Goal: Transaction & Acquisition: Subscribe to service/newsletter

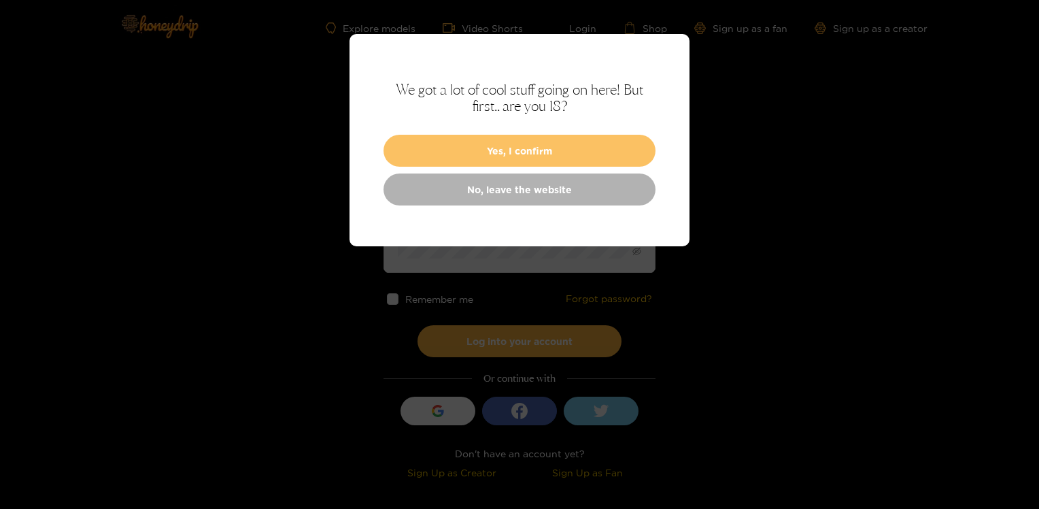
click at [539, 147] on button "Yes, I confirm" at bounding box center [520, 151] width 272 height 32
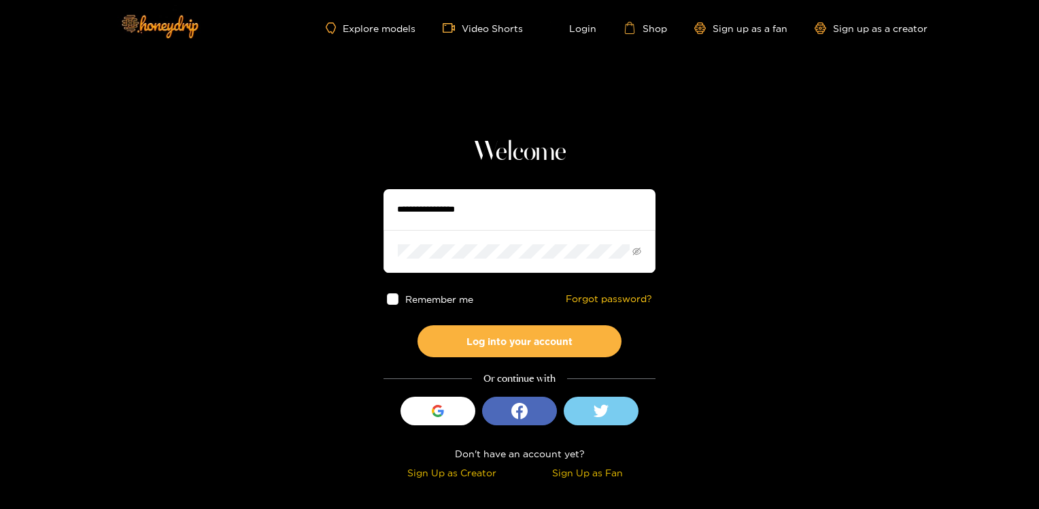
click at [493, 207] on input "text" at bounding box center [520, 209] width 272 height 41
type input "**********"
click at [636, 253] on icon "eye-invisible" at bounding box center [637, 251] width 9 height 9
click at [418, 325] on button "Log into your account" at bounding box center [520, 341] width 204 height 32
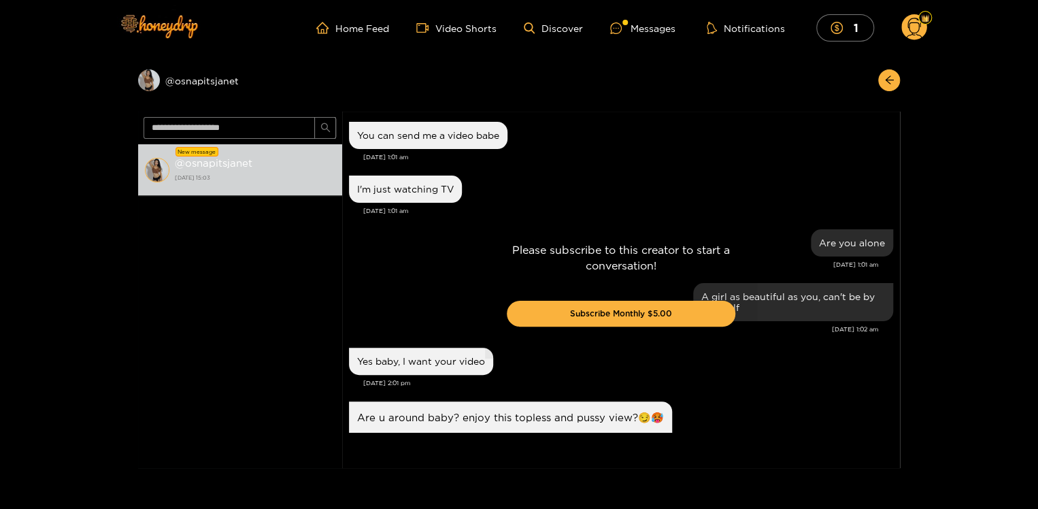
scroll to position [1850, 0]
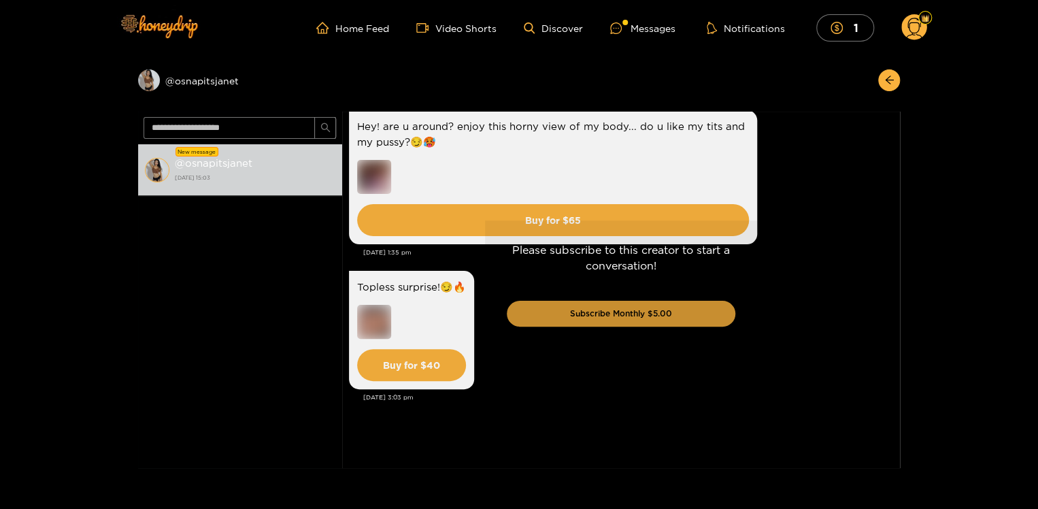
click at [615, 318] on button "Subscribe Monthly $5.00" at bounding box center [621, 314] width 229 height 26
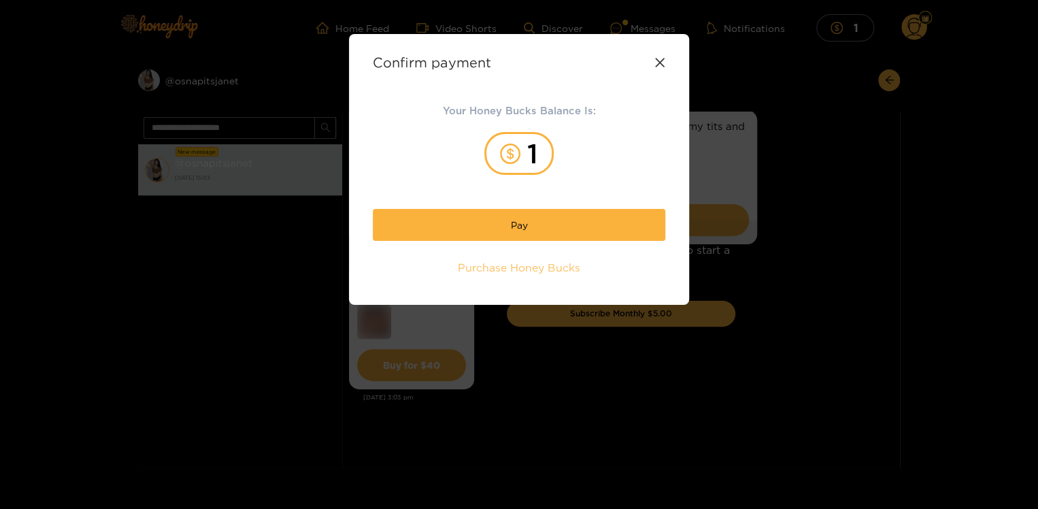
click at [522, 268] on span "Purchase Honey Bucks" at bounding box center [519, 268] width 122 height 16
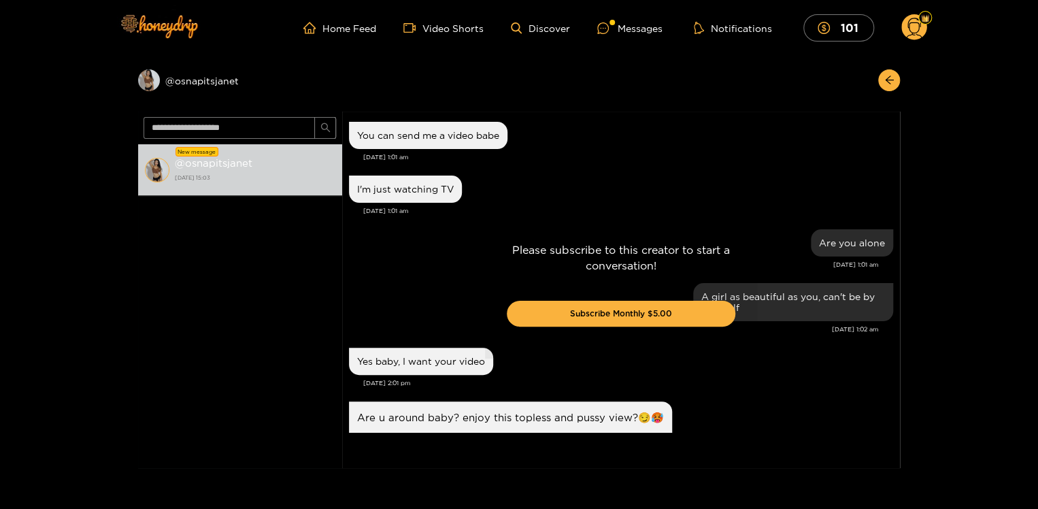
scroll to position [1850, 0]
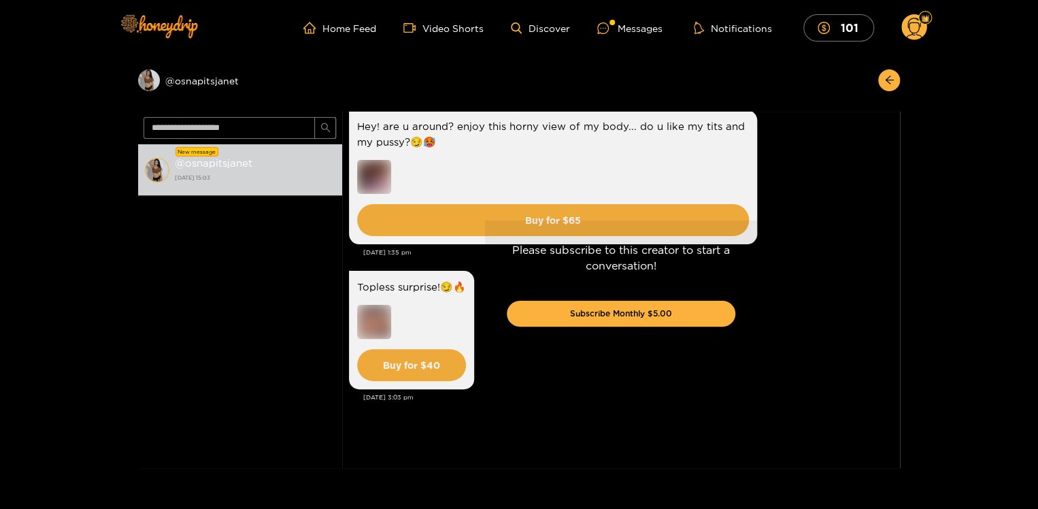
click at [539, 218] on div "Please subscribe to this creator to start a conversation! Subscribe Monthly $5.…" at bounding box center [621, 290] width 558 height 356
click at [546, 218] on div "Please subscribe to this creator to start a conversation! Subscribe Monthly $5.…" at bounding box center [621, 290] width 558 height 356
click at [471, 218] on div "Please subscribe to this creator to start a conversation! Subscribe Monthly $5.…" at bounding box center [621, 290] width 558 height 356
click at [547, 217] on div "Please subscribe to this creator to start a conversation! Subscribe Monthly $5.…" at bounding box center [621, 290] width 558 height 356
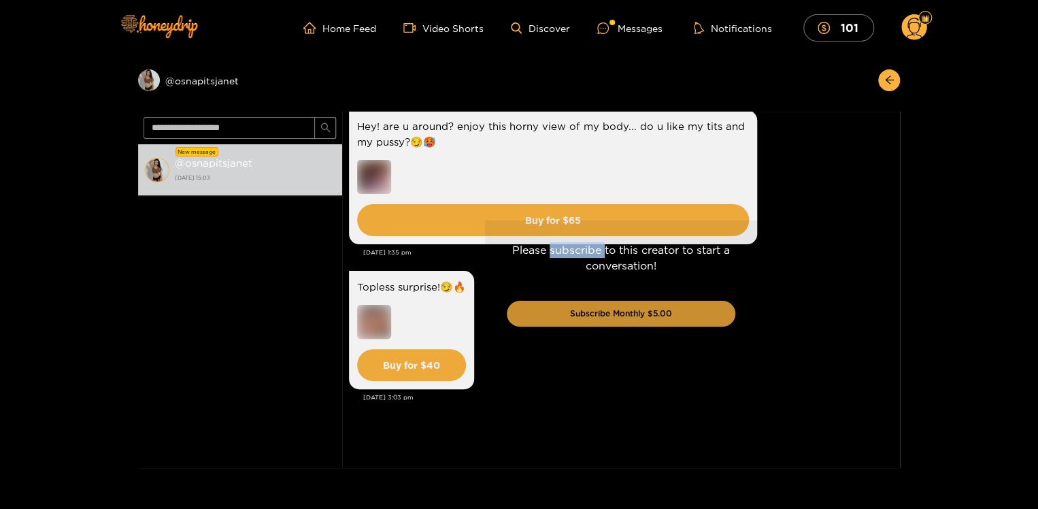
drag, startPoint x: 547, startPoint y: 217, endPoint x: 569, endPoint y: 318, distance: 103.7
click at [569, 318] on button "Subscribe Monthly $5.00" at bounding box center [621, 314] width 229 height 26
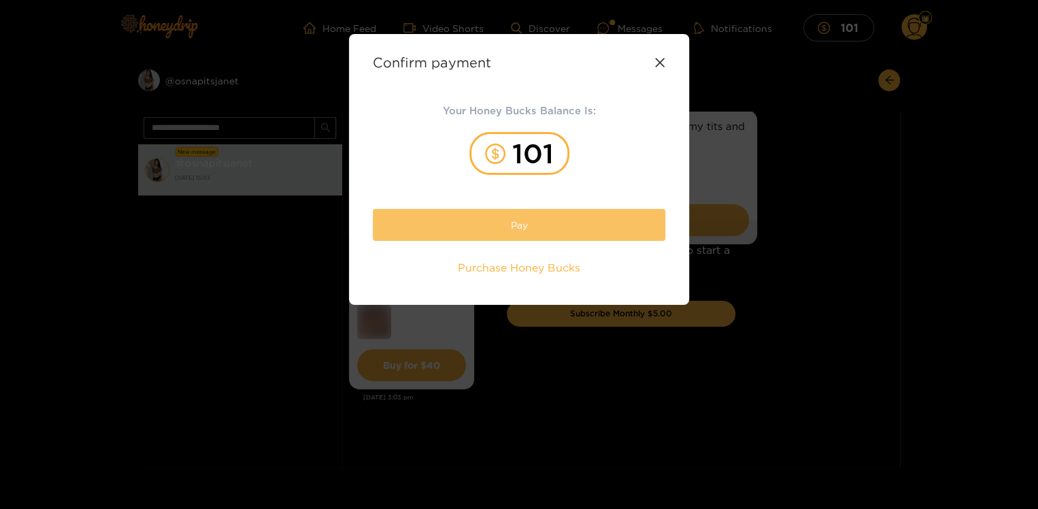
click at [536, 225] on button "Pay" at bounding box center [519, 225] width 293 height 32
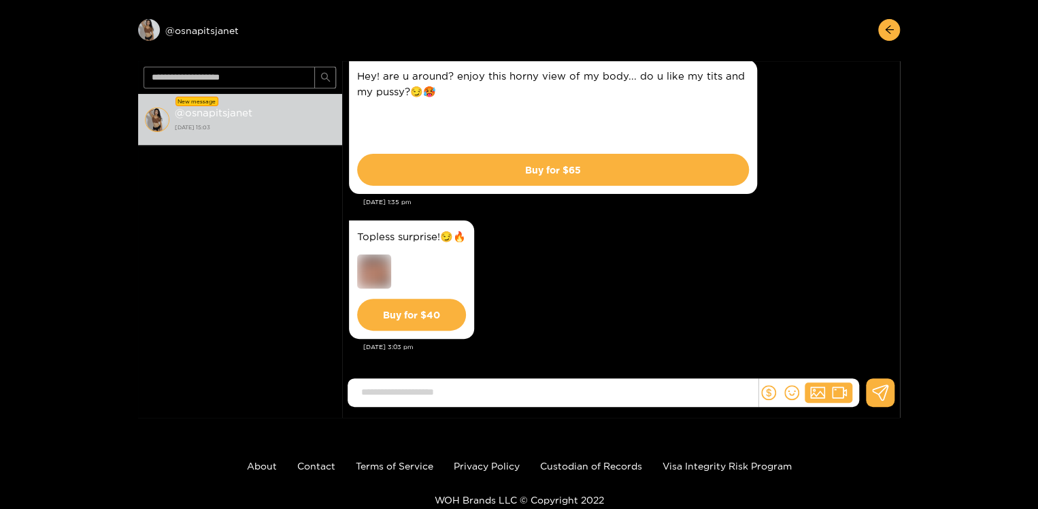
scroll to position [52, 0]
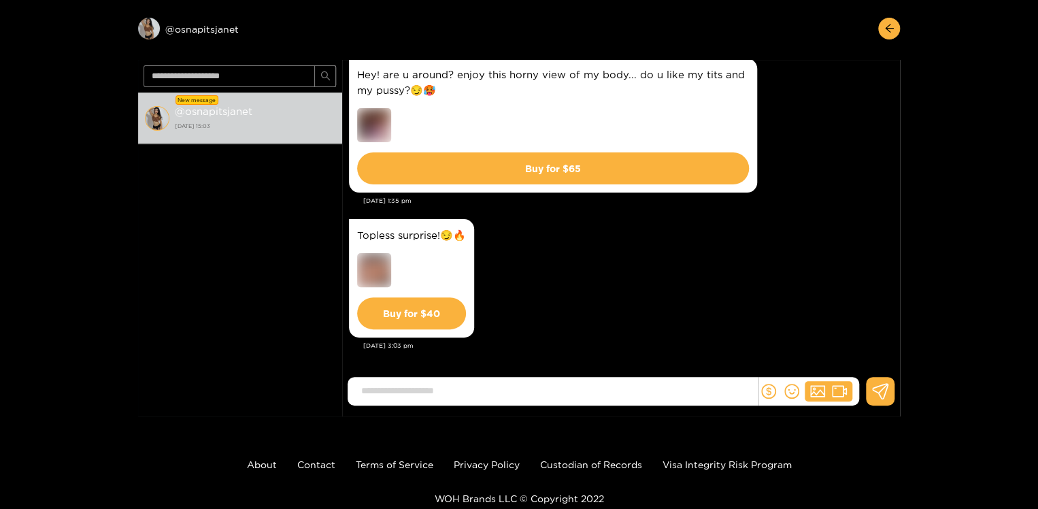
click at [497, 390] on input at bounding box center [555, 391] width 403 height 22
type input "**"
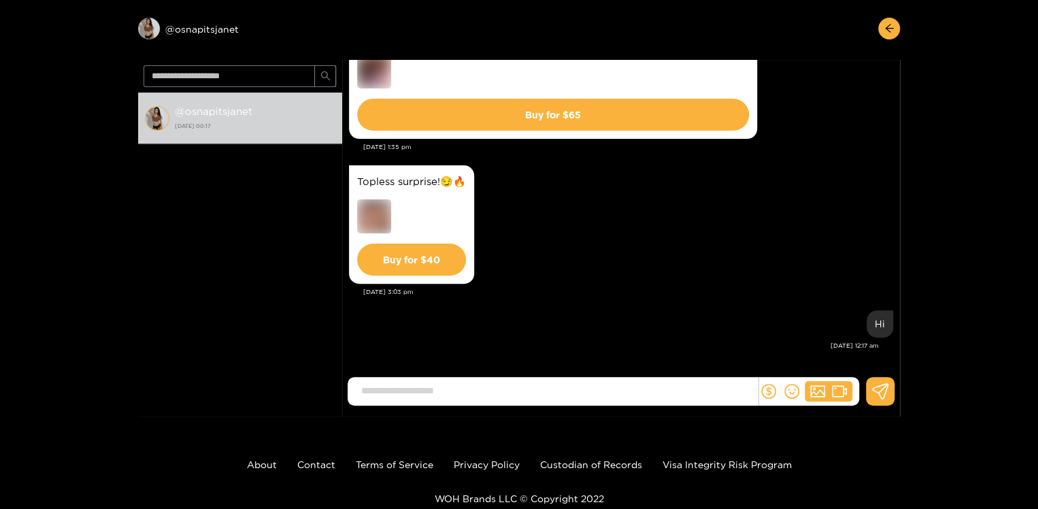
scroll to position [107, 0]
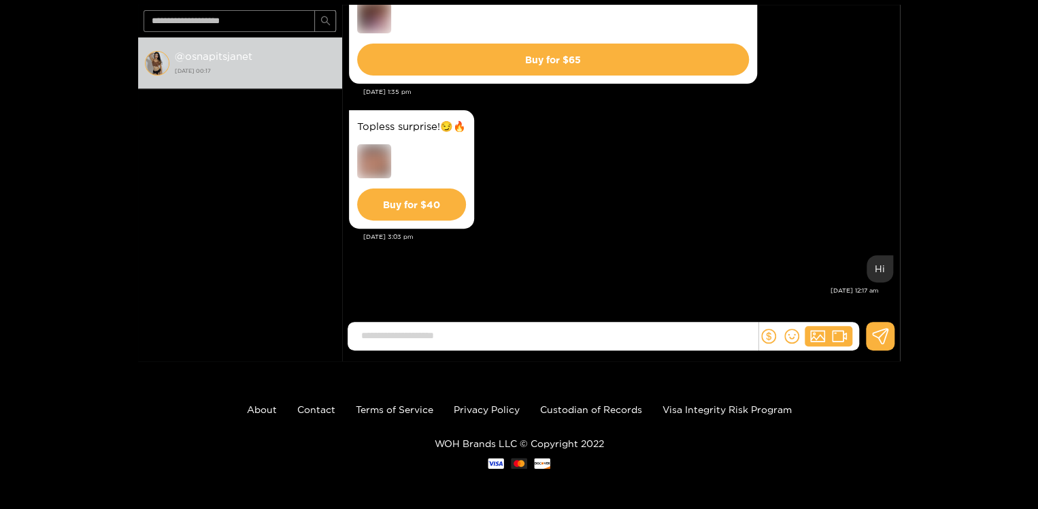
click at [456, 332] on input at bounding box center [555, 335] width 403 height 22
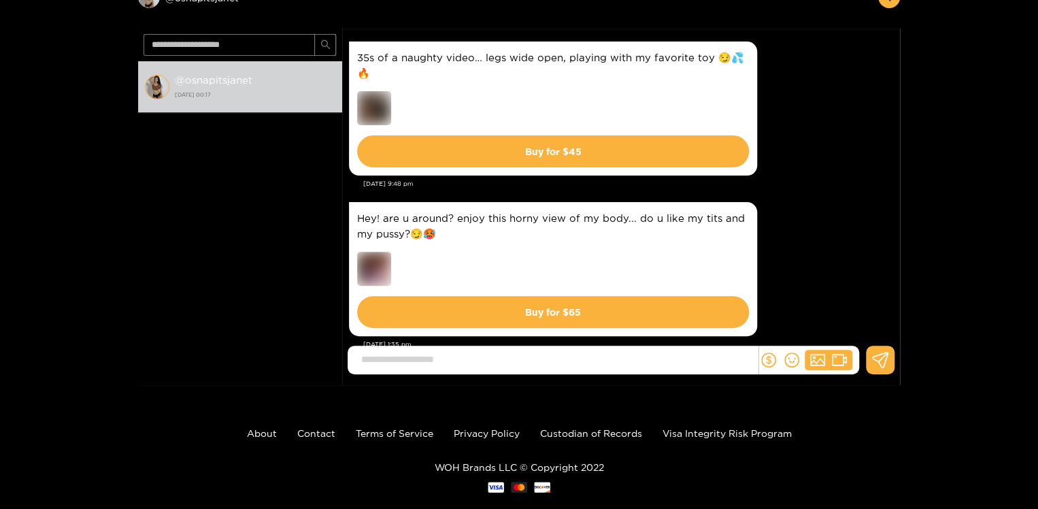
scroll to position [1678, 0]
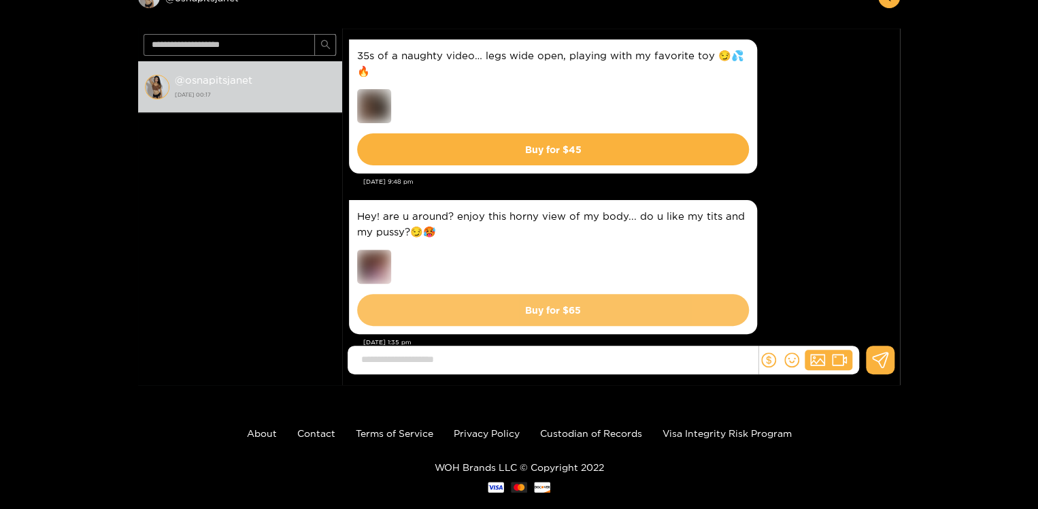
click at [474, 309] on button "Buy for $ 65" at bounding box center [553, 310] width 392 height 32
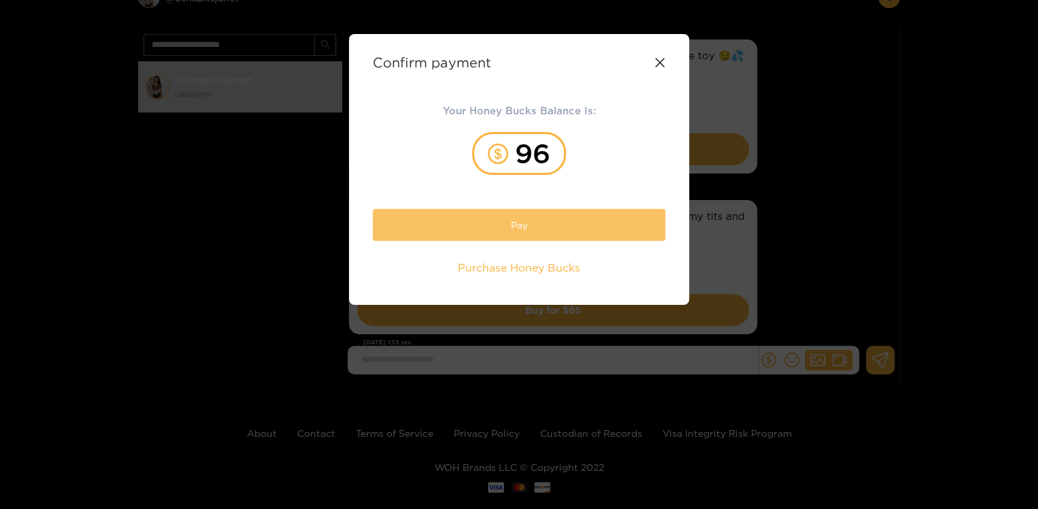
click at [566, 216] on button "Pay" at bounding box center [519, 225] width 293 height 32
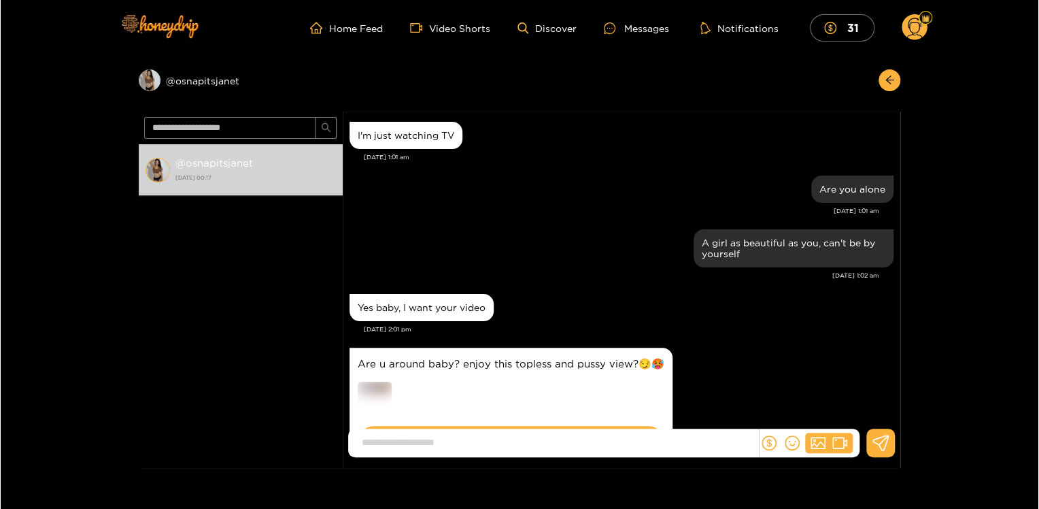
scroll to position [1812, 0]
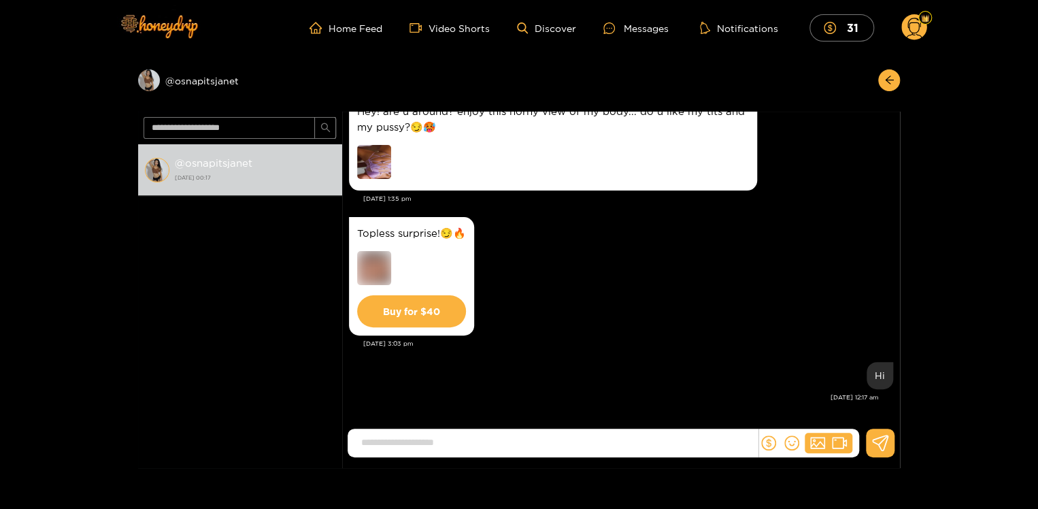
click at [373, 163] on img at bounding box center [374, 162] width 34 height 34
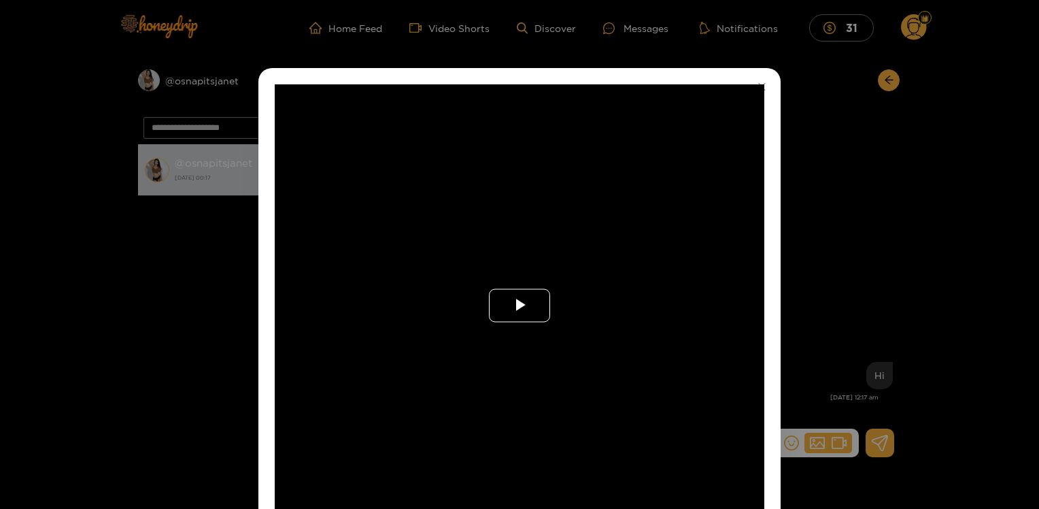
click at [520, 305] on span "Video Player" at bounding box center [520, 305] width 0 height 0
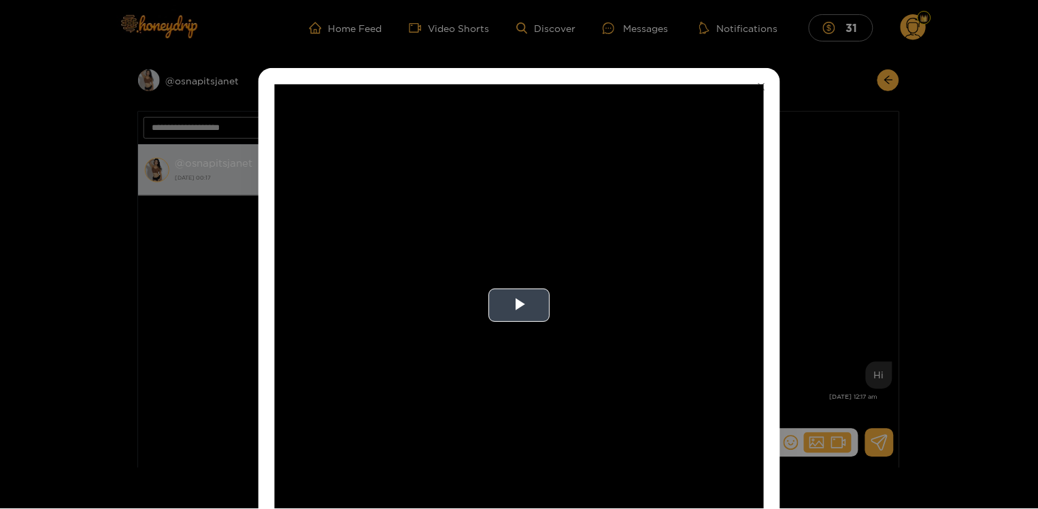
scroll to position [18, 0]
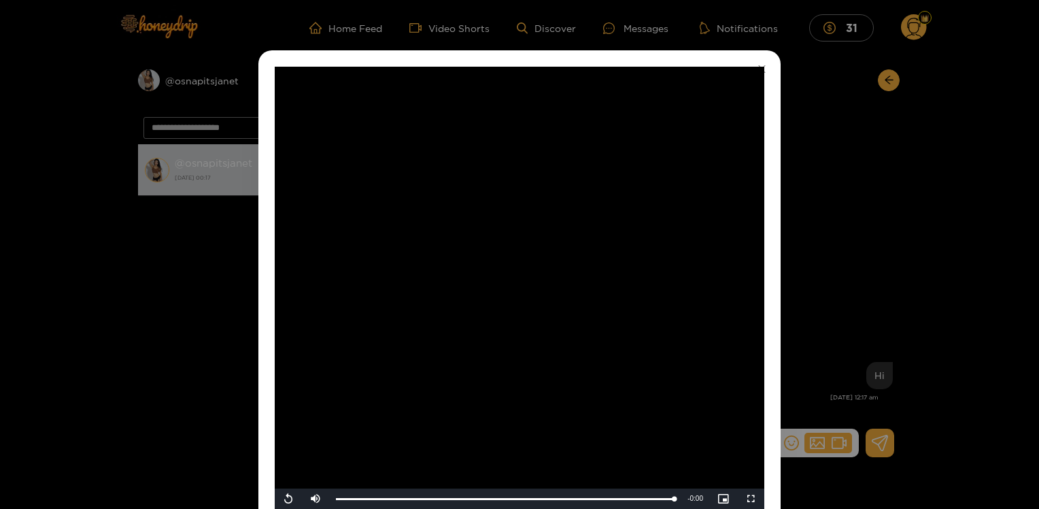
click at [837, 277] on div "**********" at bounding box center [519, 254] width 1039 height 509
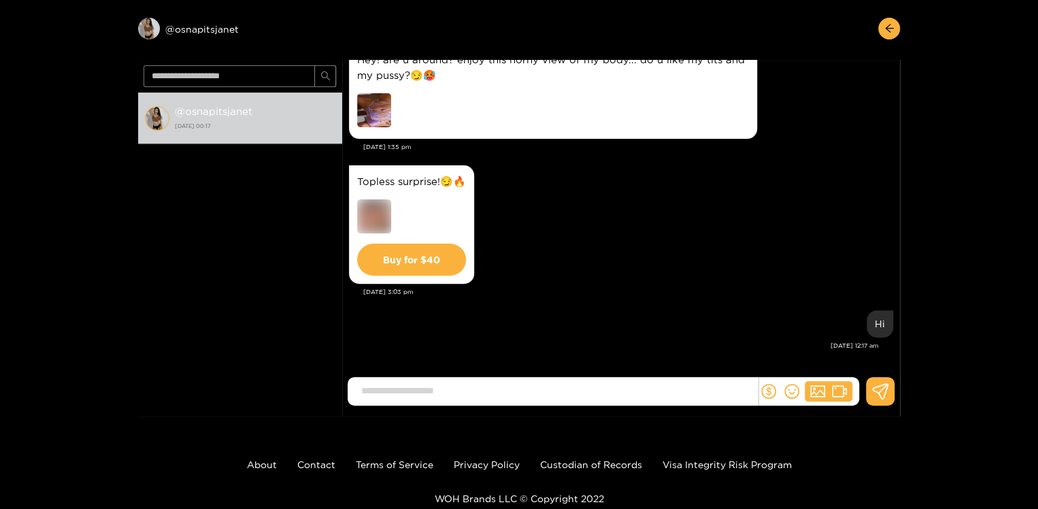
scroll to position [107, 0]
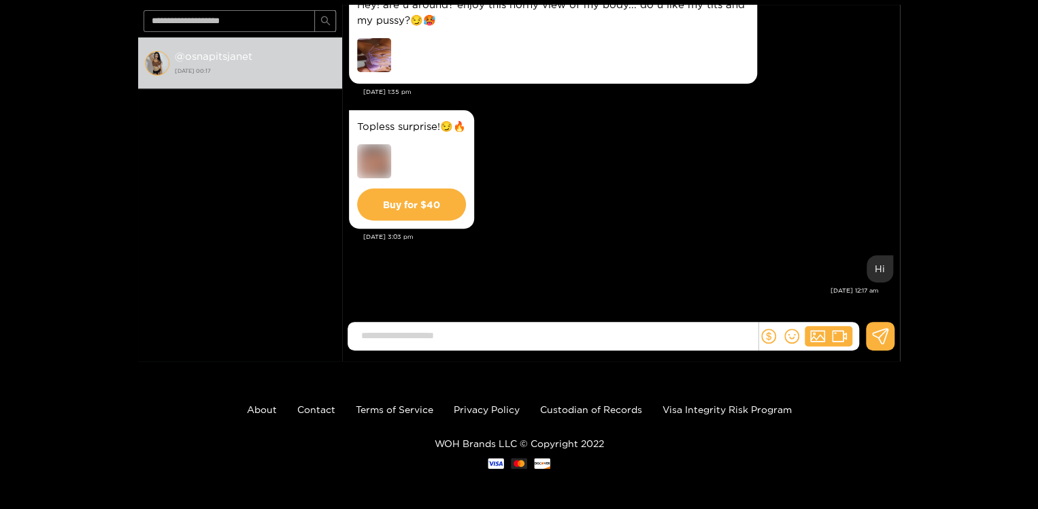
click at [590, 336] on input at bounding box center [555, 335] width 403 height 22
type input "**********"
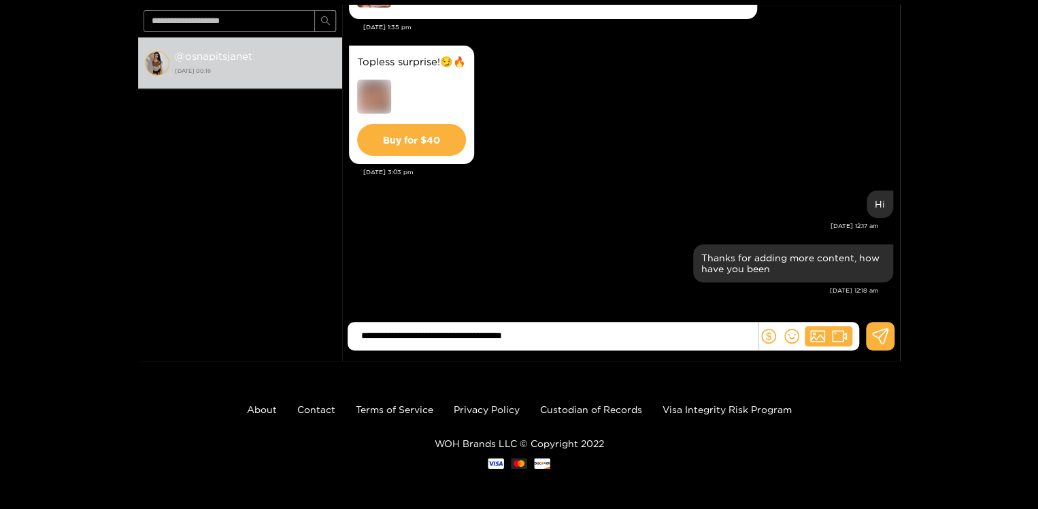
type input "**********"
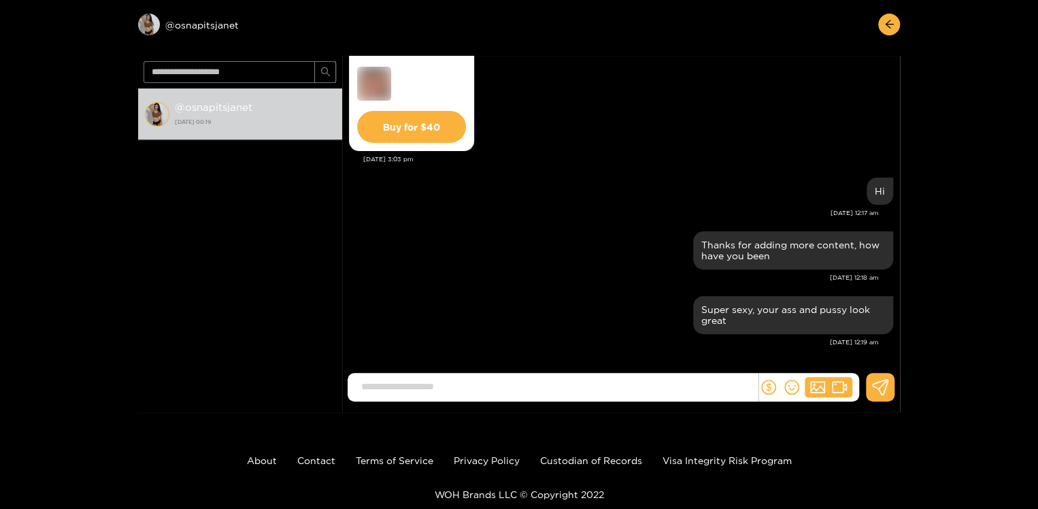
scroll to position [0, 0]
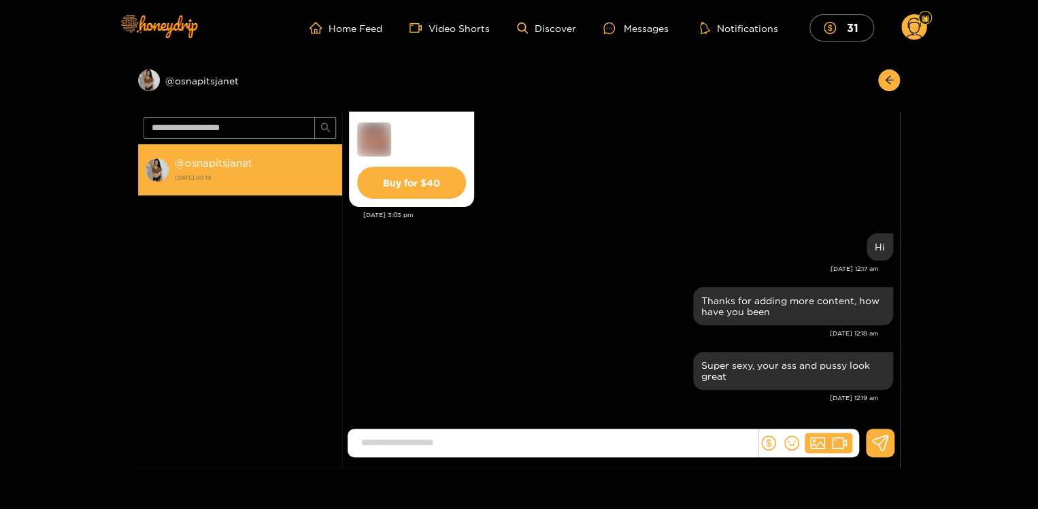
click at [203, 163] on strong "@ osnapitsjanet" at bounding box center [214, 163] width 78 height 12
click at [207, 162] on strong "@ osnapitsjanet" at bounding box center [214, 163] width 78 height 12
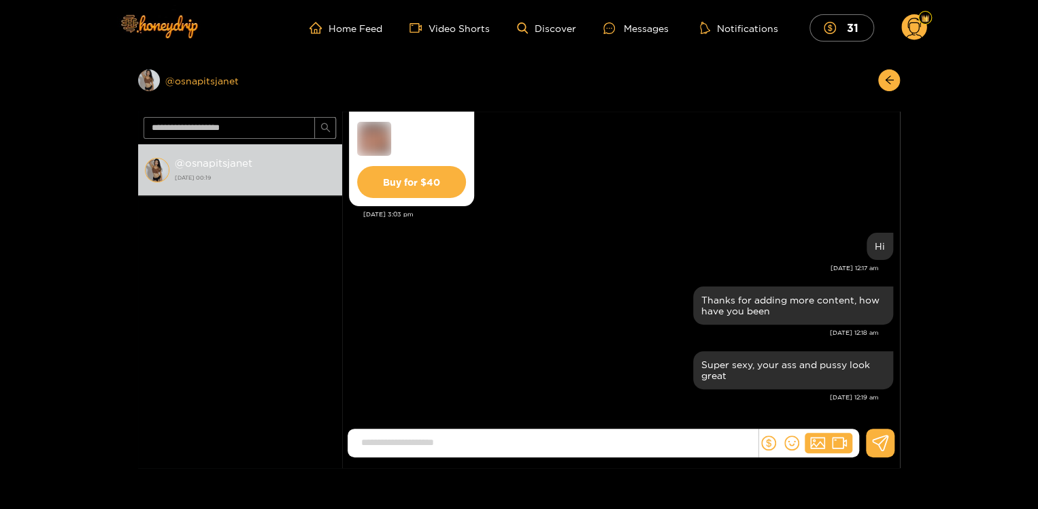
click at [206, 80] on div "Preview @ osnapitsjanet" at bounding box center [240, 80] width 204 height 22
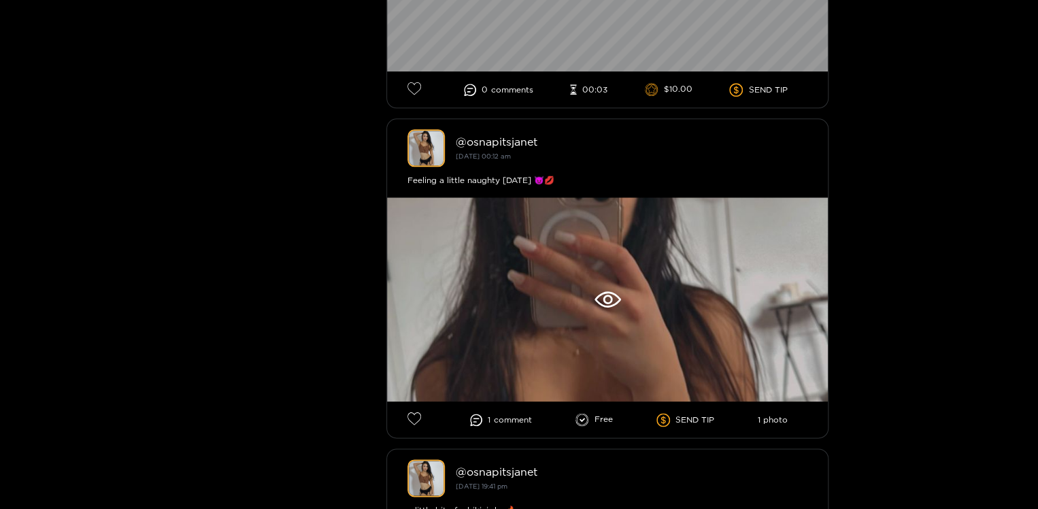
scroll to position [652, 0]
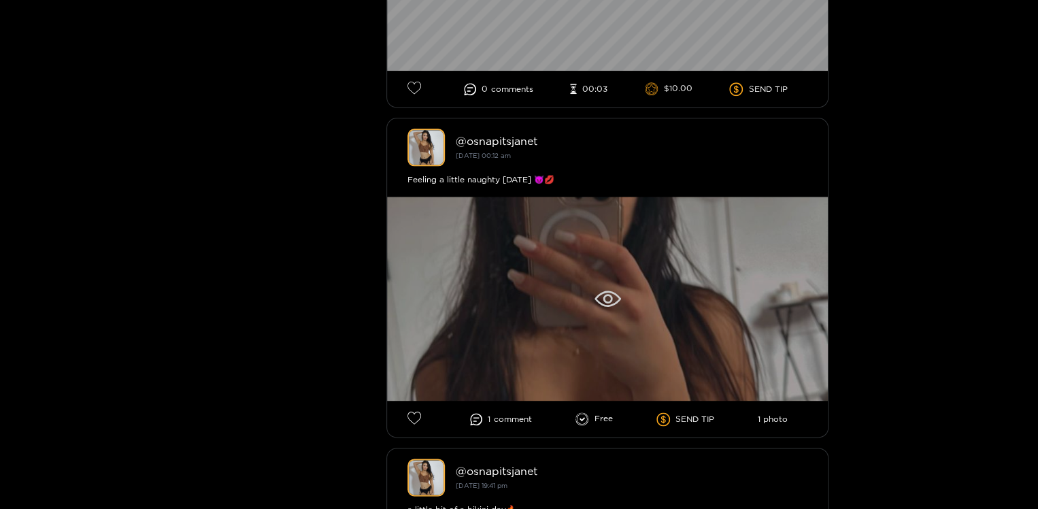
click at [550, 362] on div at bounding box center [607, 299] width 441 height 204
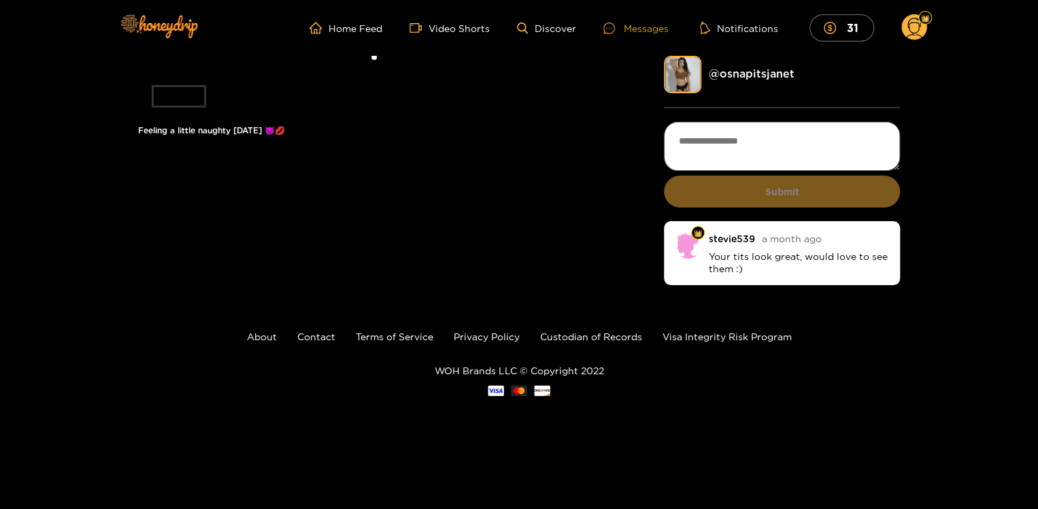
click at [637, 30] on div "Messages" at bounding box center [635, 28] width 65 height 16
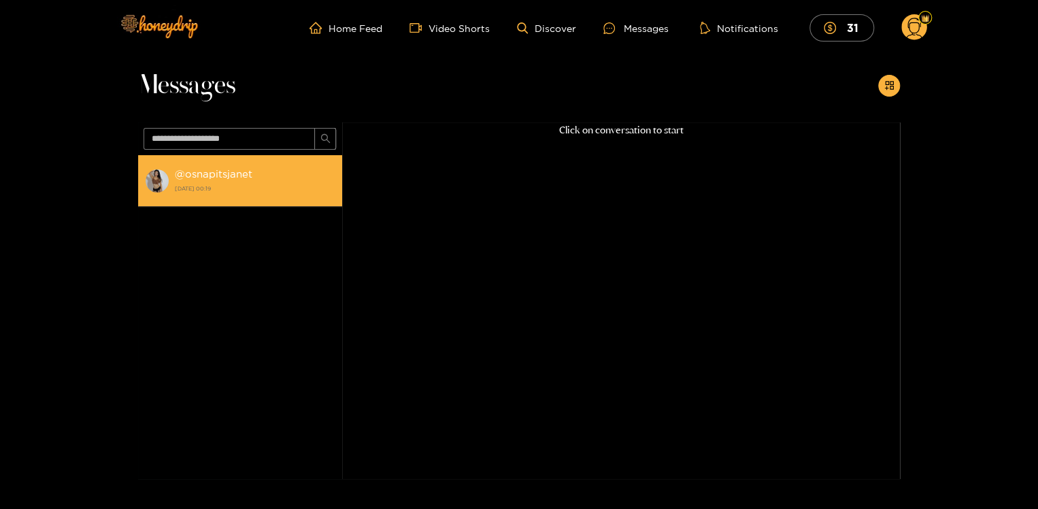
click at [202, 172] on strong "@ osnapitsjanet" at bounding box center [214, 174] width 78 height 12
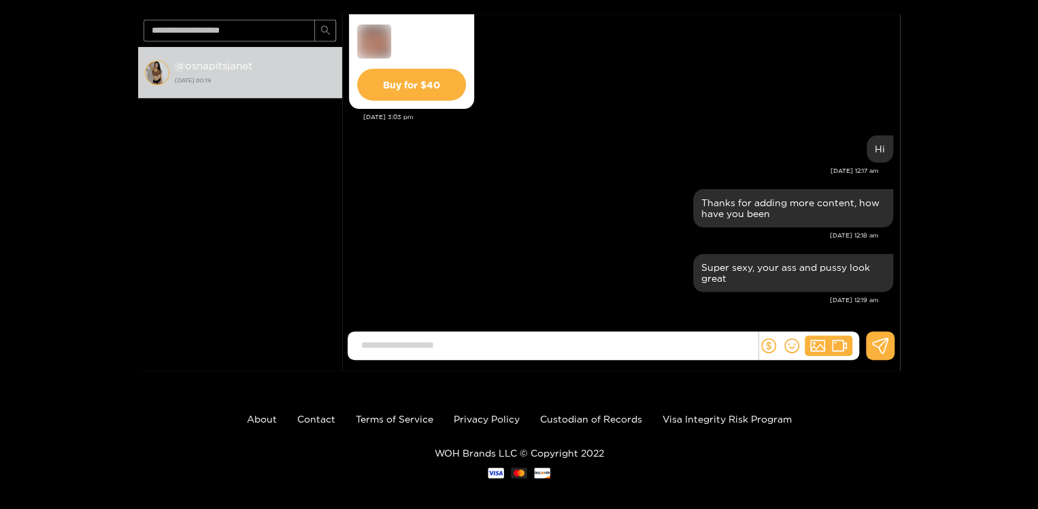
scroll to position [107, 0]
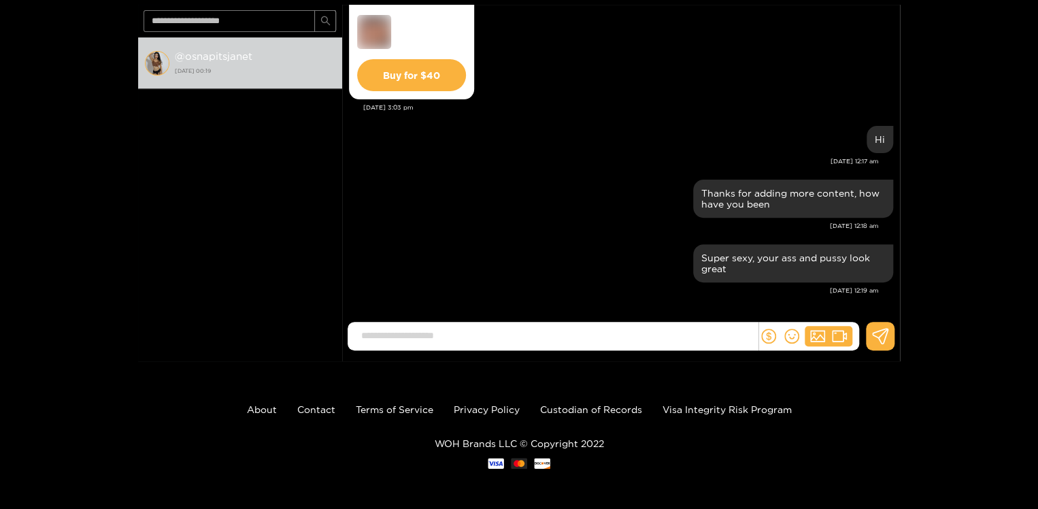
click at [386, 339] on input at bounding box center [555, 335] width 403 height 22
type input "**********"
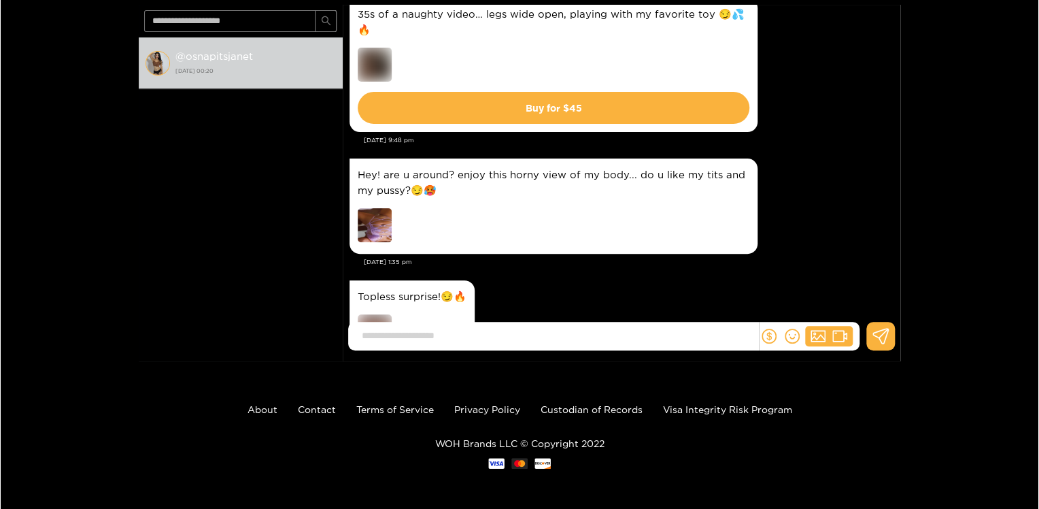
scroll to position [1531, 0]
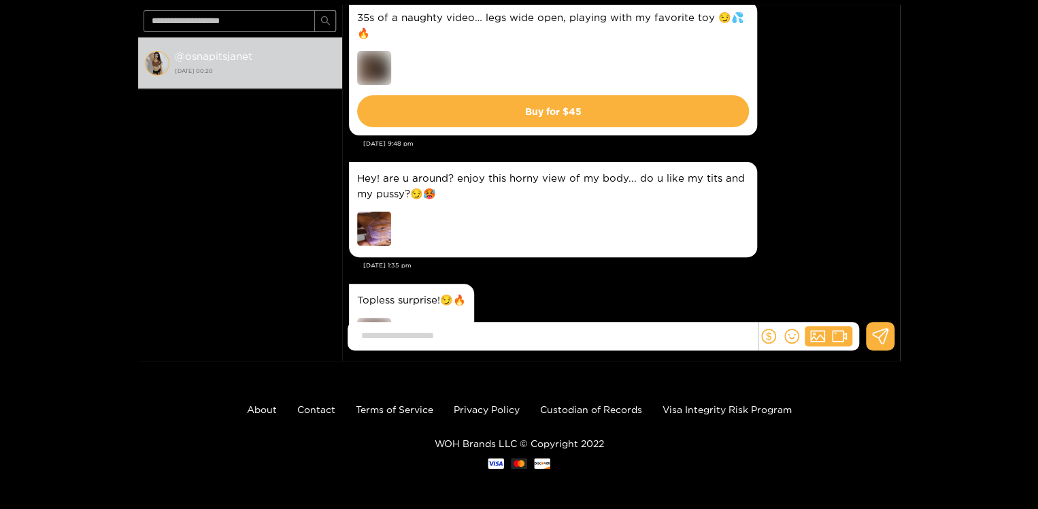
click at [371, 232] on img at bounding box center [374, 229] width 34 height 34
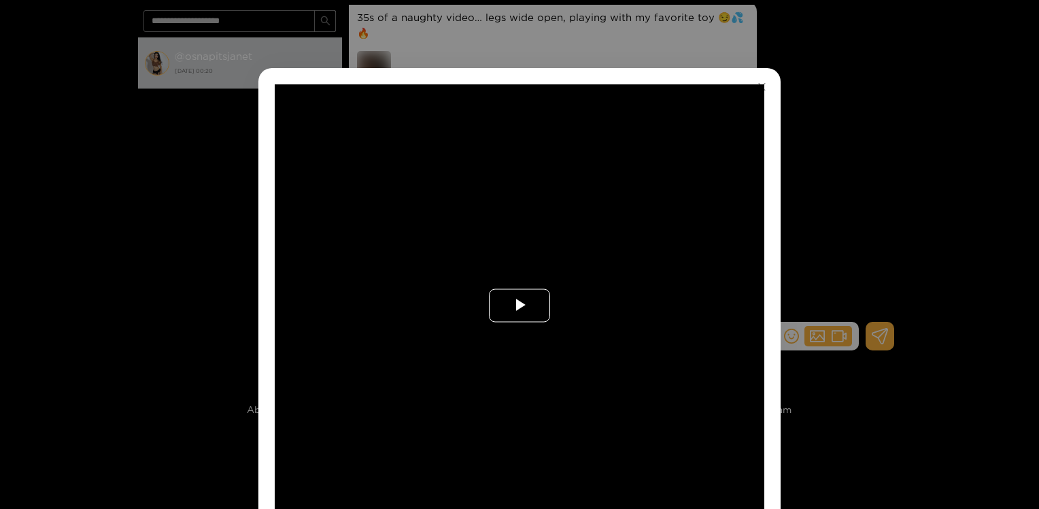
click at [520, 305] on span "Video Player" at bounding box center [520, 305] width 0 height 0
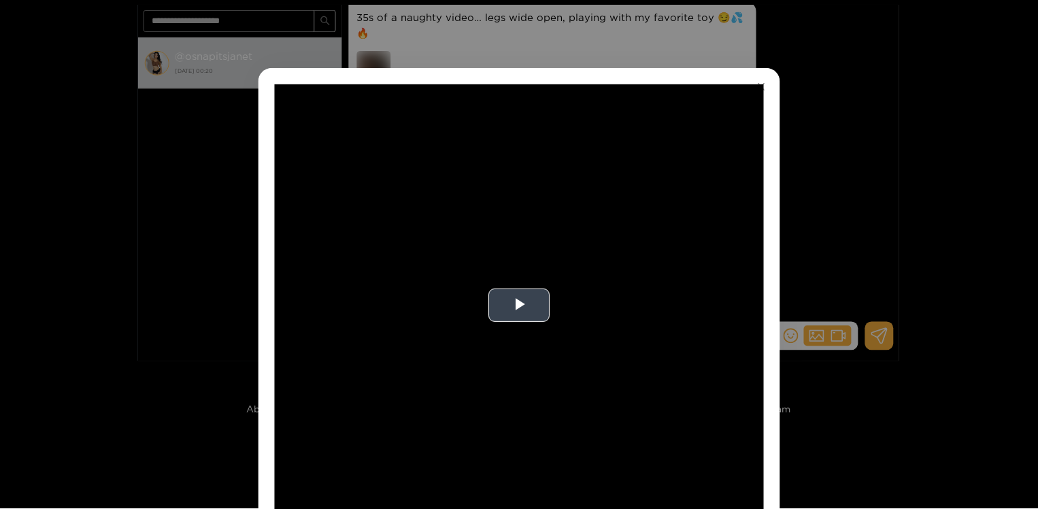
scroll to position [18, 0]
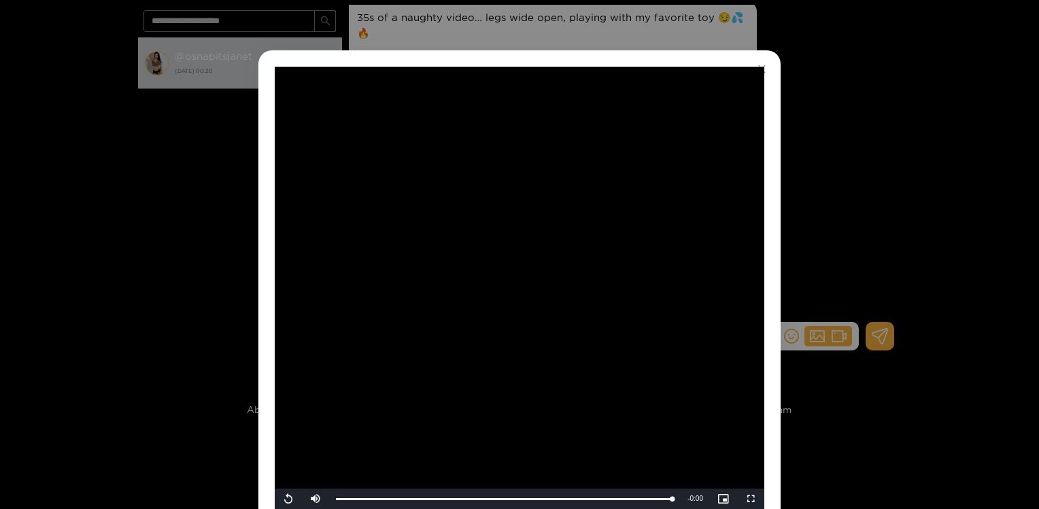
click at [818, 147] on div "**********" at bounding box center [519, 254] width 1039 height 509
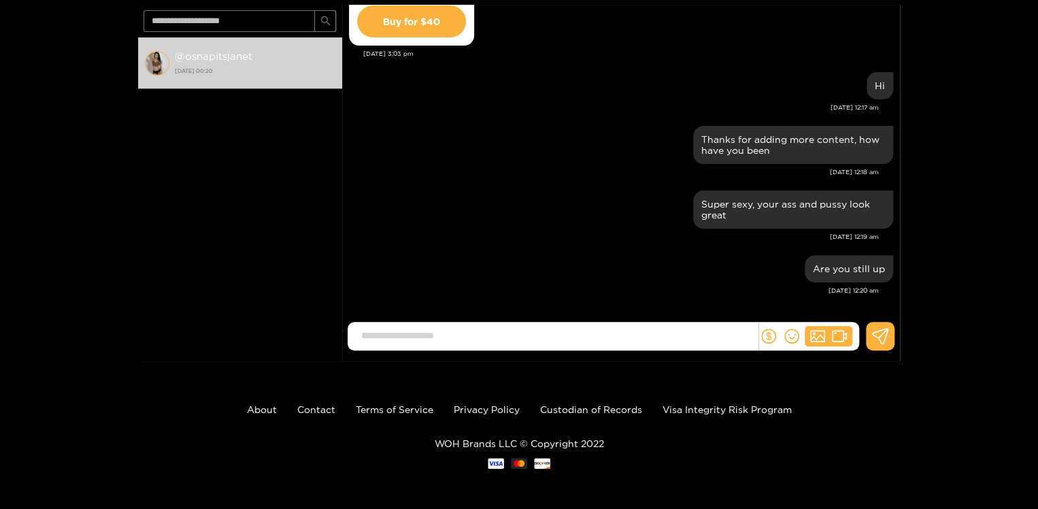
scroll to position [0, 0]
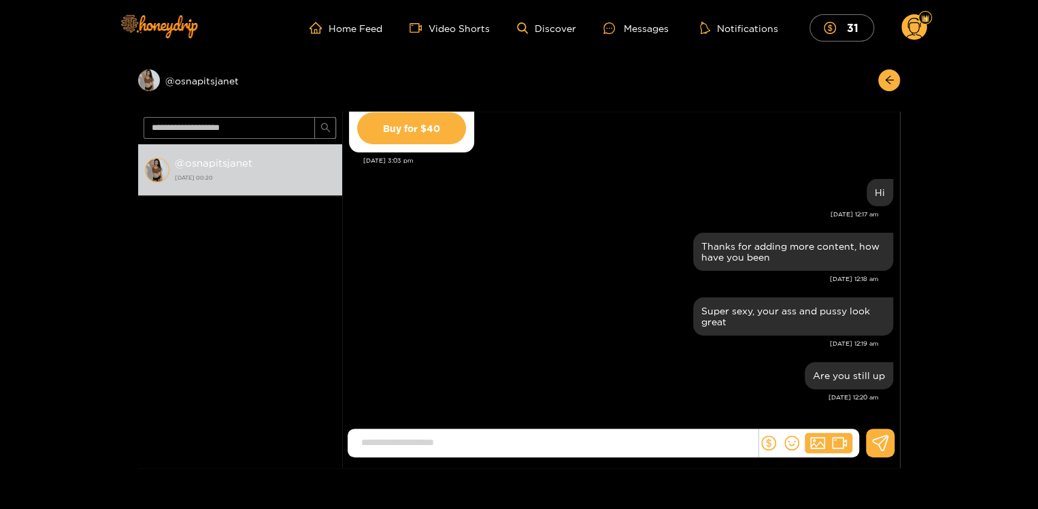
drag, startPoint x: 897, startPoint y: 393, endPoint x: 898, endPoint y: 377, distance: 15.7
click at [898, 377] on div "Janet Ngo A girl as beautiful as you, can't be by yourself Sep. 2, 1:02 am Yes …" at bounding box center [621, 272] width 558 height 321
drag, startPoint x: 901, startPoint y: 389, endPoint x: 900, endPoint y: 374, distance: 15.0
click at [900, 374] on div "Preview @ osnapitsjanet @ osnapitsjanet 19 September 2025 00:20 Janet Ngo A gir…" at bounding box center [519, 262] width 1038 height 412
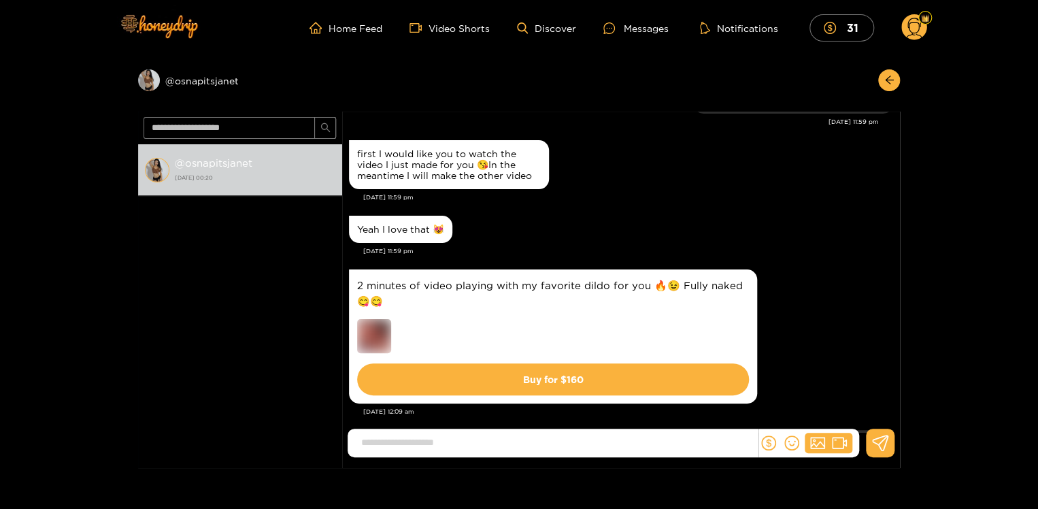
scroll to position [448, 0]
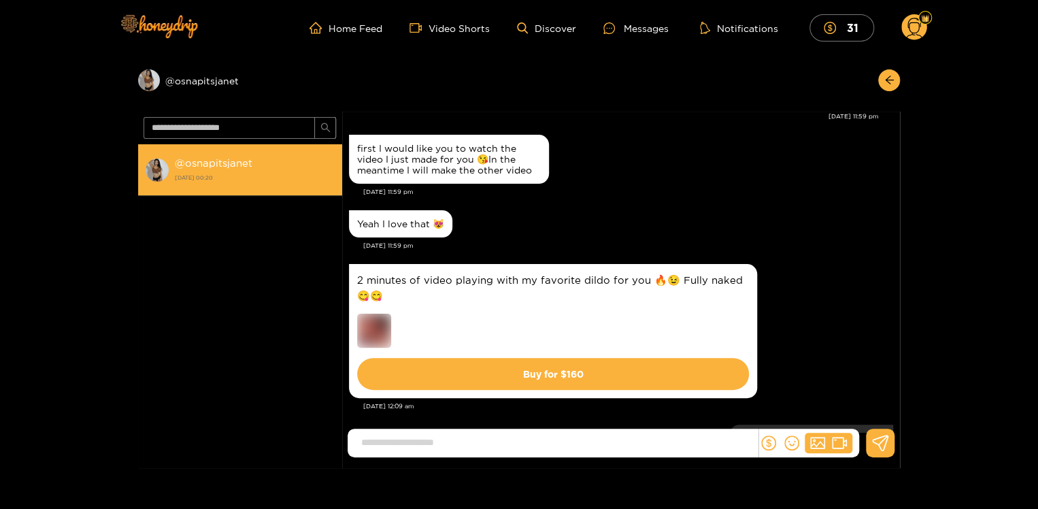
click at [207, 163] on strong "@ osnapitsjanet" at bounding box center [214, 163] width 78 height 12
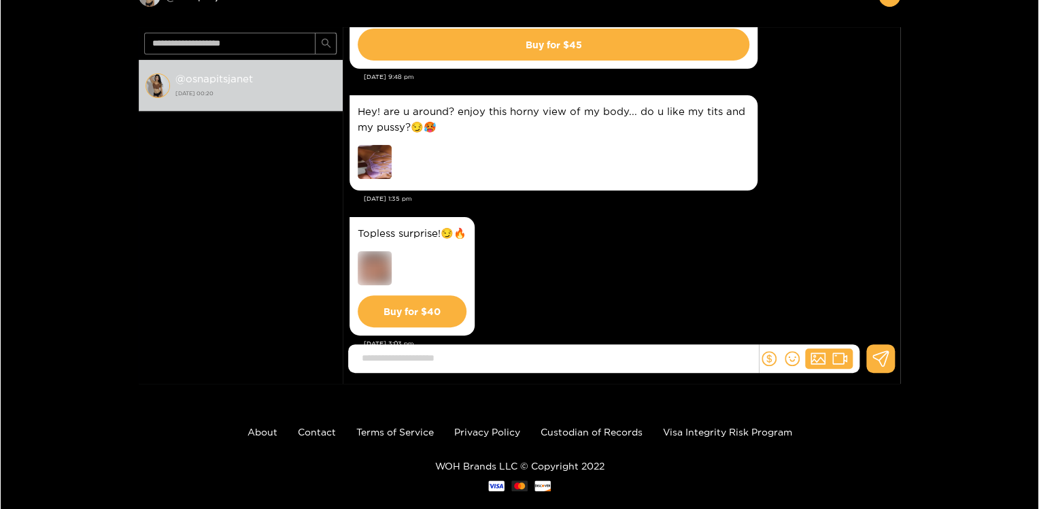
scroll to position [1549, 0]
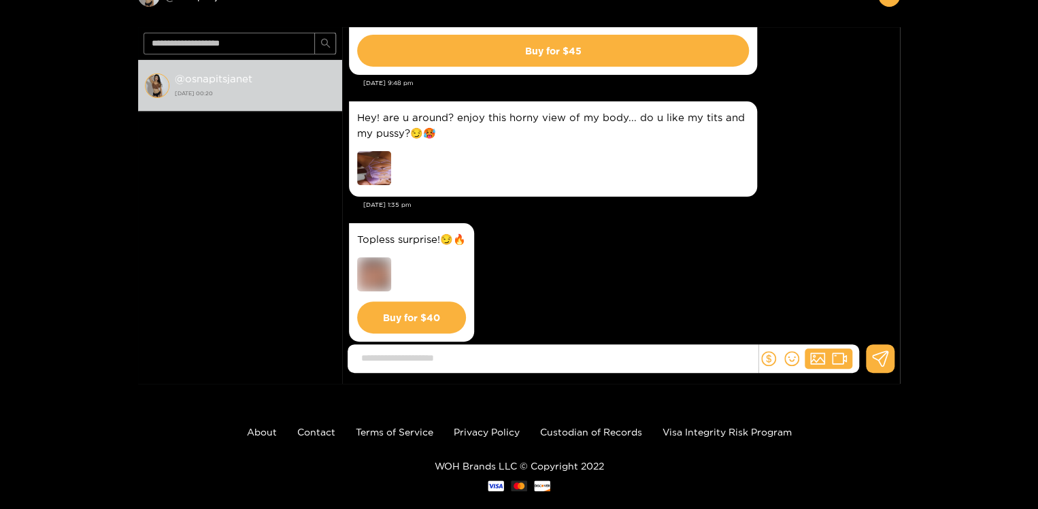
click at [376, 163] on img at bounding box center [374, 168] width 34 height 34
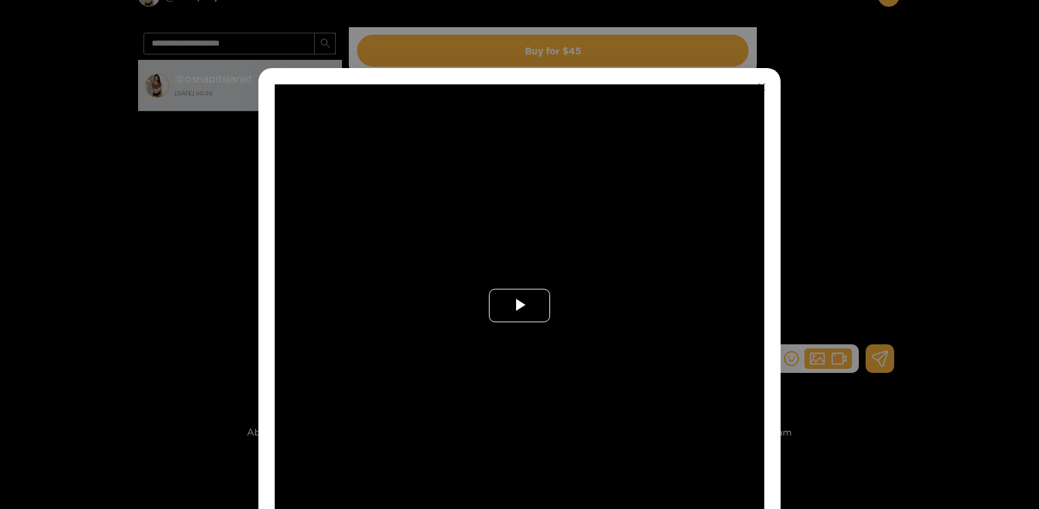
click at [520, 305] on span "Video Player" at bounding box center [520, 305] width 0 height 0
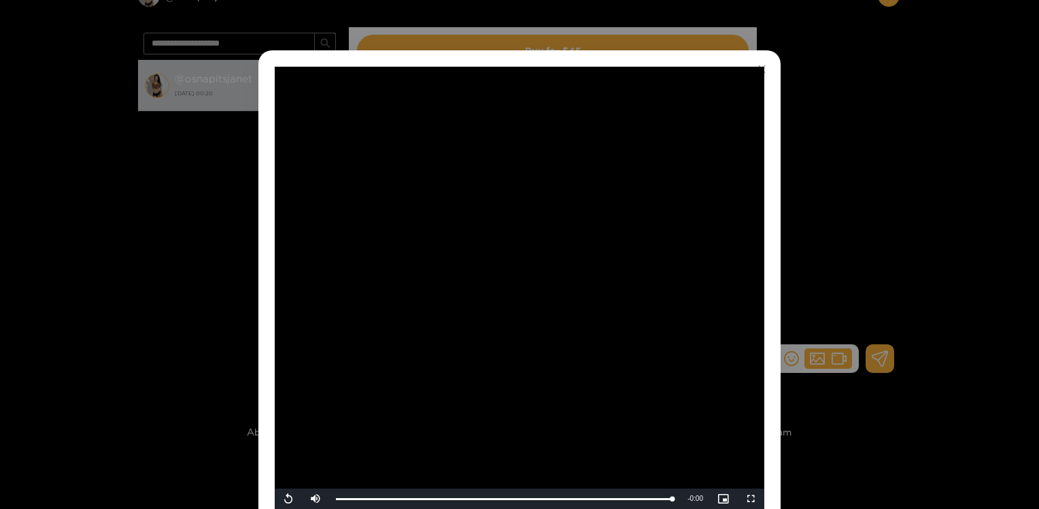
scroll to position [86, 0]
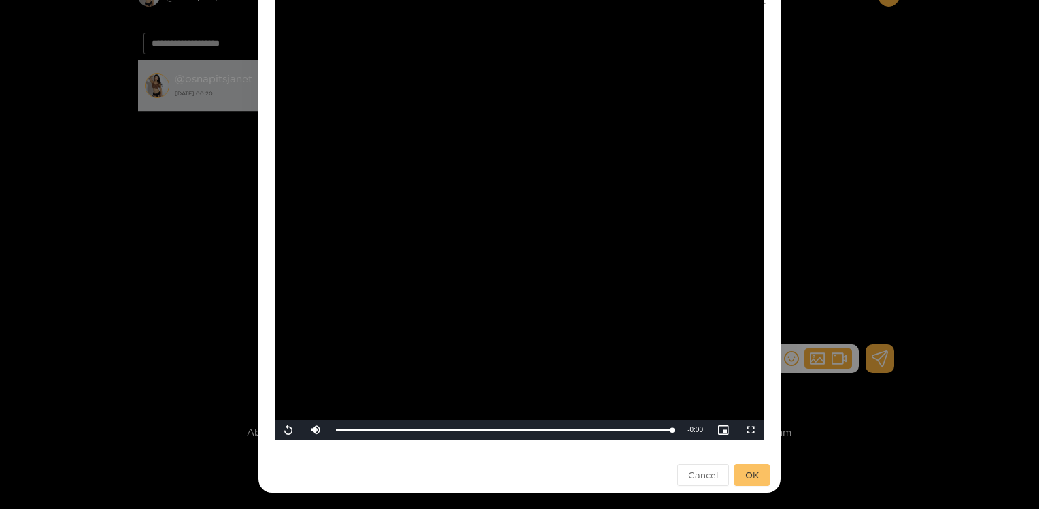
click at [748, 473] on span "OK" at bounding box center [753, 475] width 14 height 14
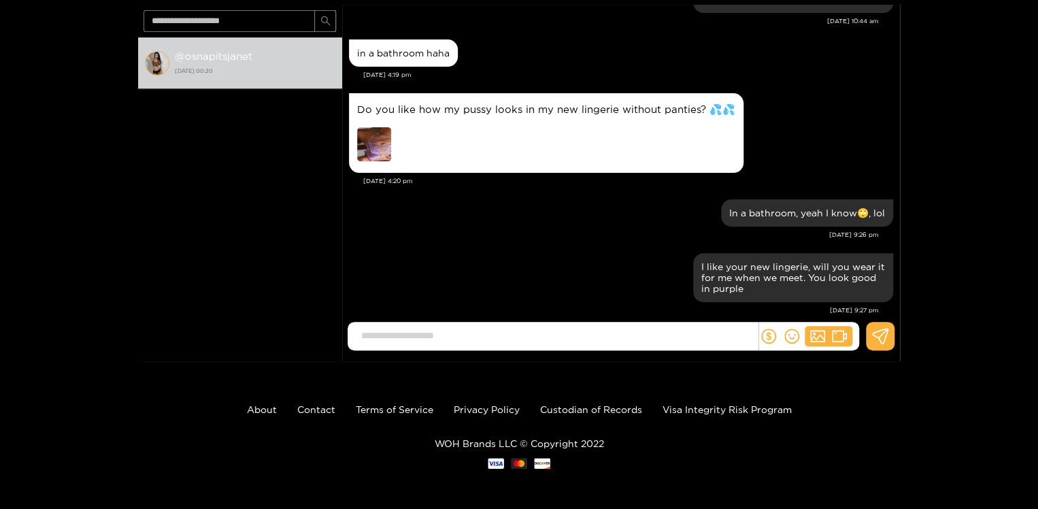
scroll to position [533, 0]
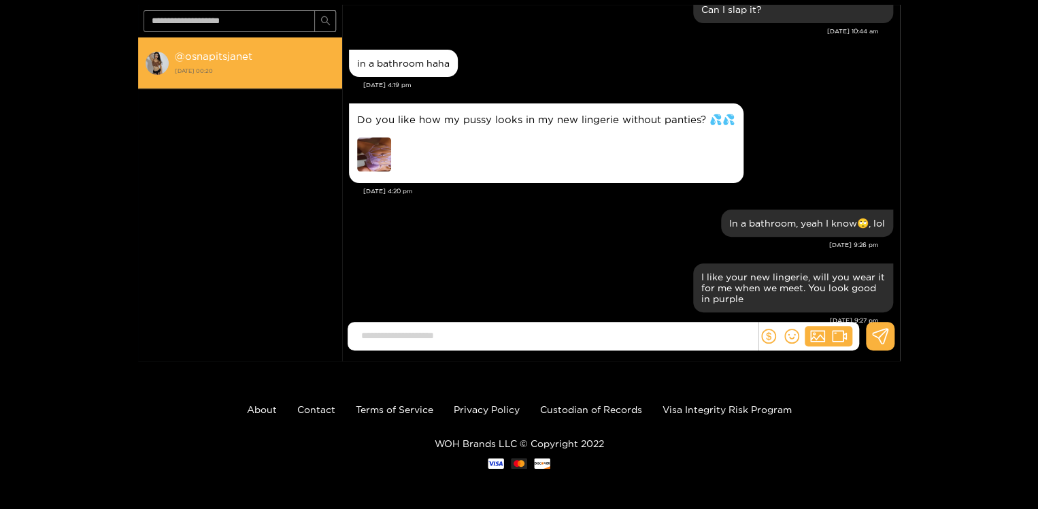
click at [210, 55] on strong "@ osnapitsjanet" at bounding box center [214, 56] width 78 height 12
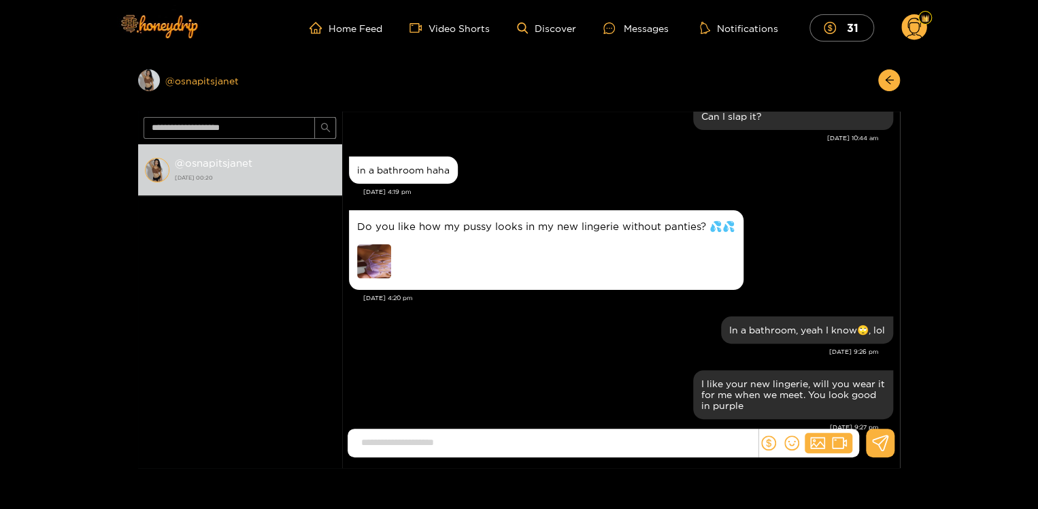
click at [195, 83] on div "Preview @ osnapitsjanet" at bounding box center [240, 80] width 204 height 22
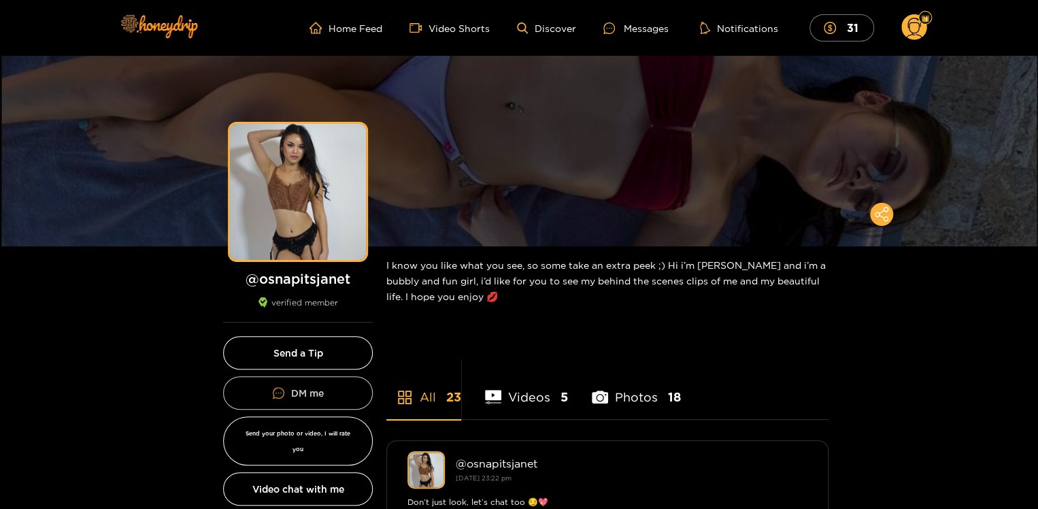
click at [302, 390] on link "DM me" at bounding box center [298, 392] width 150 height 33
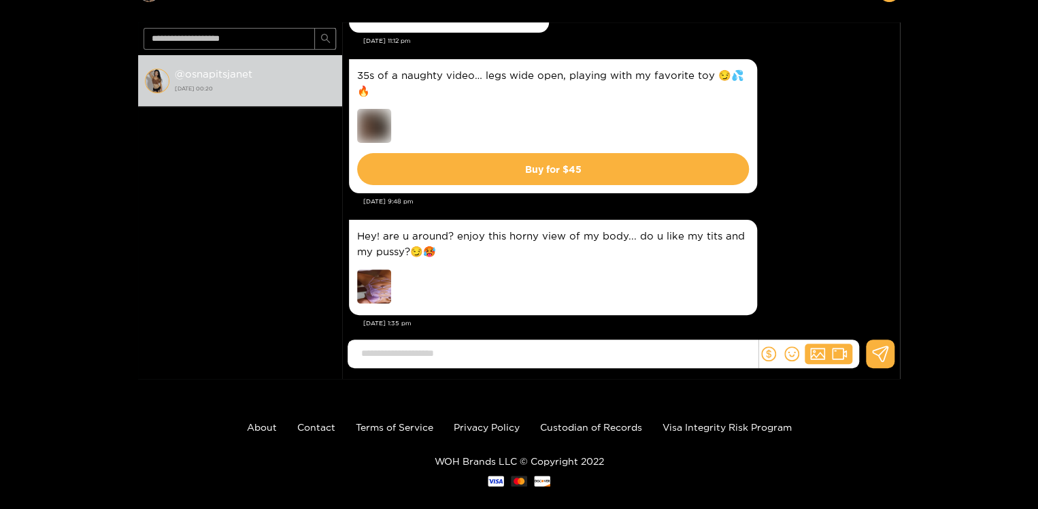
scroll to position [107, 0]
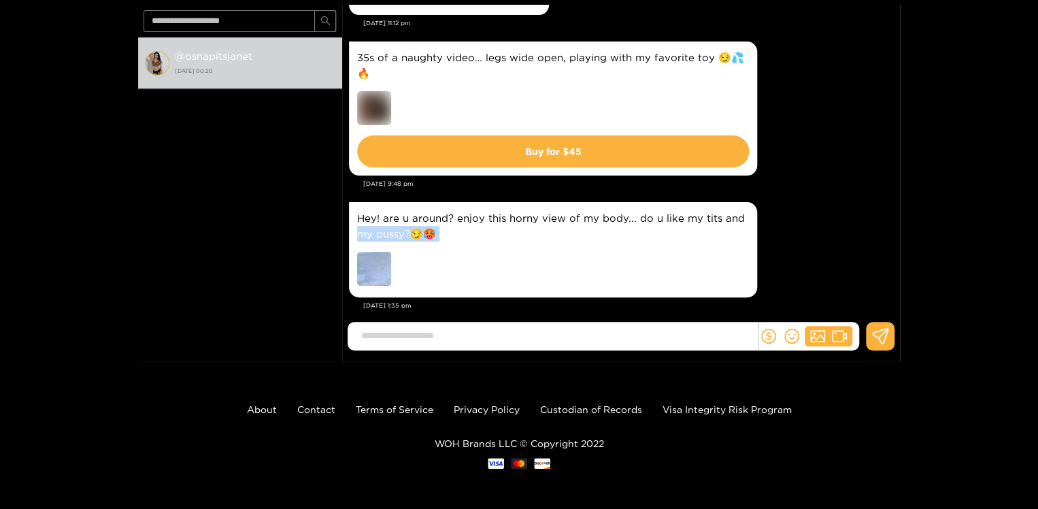
drag, startPoint x: 901, startPoint y: 224, endPoint x: 901, endPoint y: 244, distance: 19.0
click at [901, 244] on div "Preview @ osnapitsjanet @ osnapitsjanet 19 September 2025 00:20 Janet Ngo Yes b…" at bounding box center [519, 155] width 1038 height 412
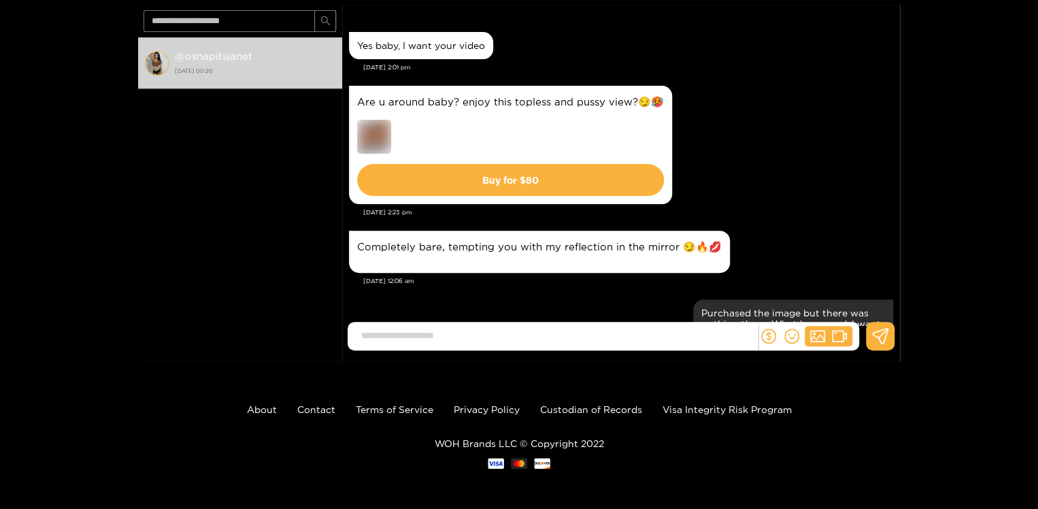
scroll to position [0, 0]
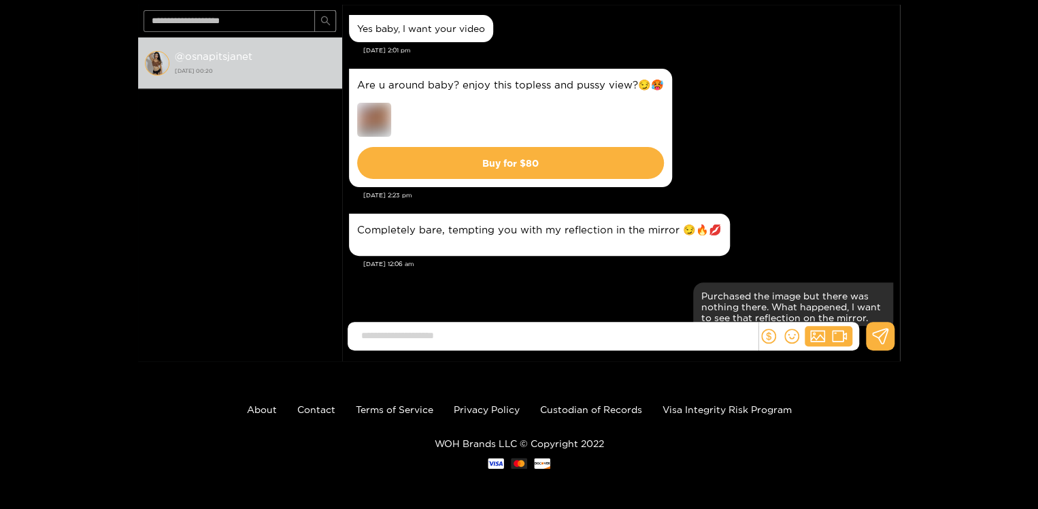
drag, startPoint x: 901, startPoint y: 25, endPoint x: 901, endPoint y: 39, distance: 14.3
click at [901, 39] on div "Preview @ osnapitsjanet @ osnapitsjanet 19 September 2025 00:20 Janet Ngo Yes b…" at bounding box center [519, 155] width 1038 height 412
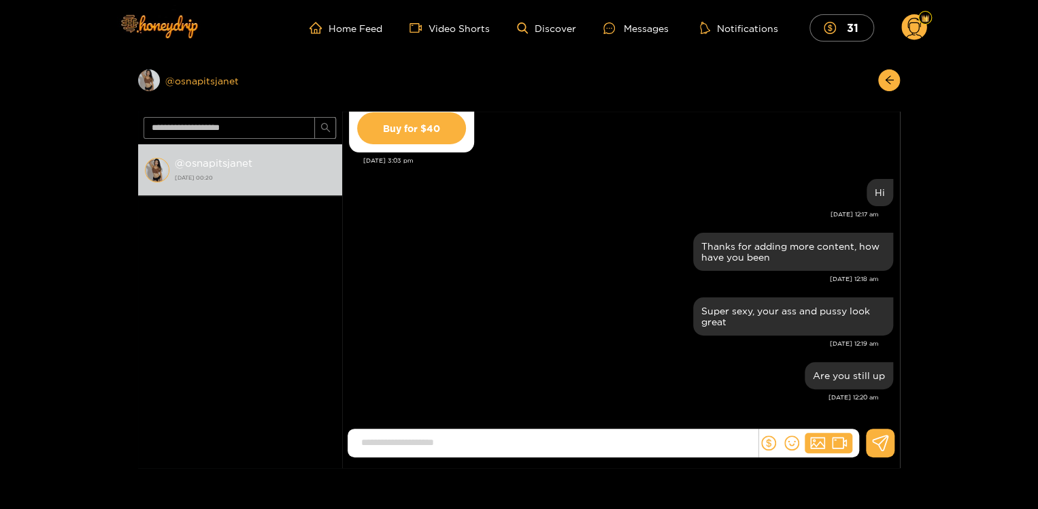
click at [193, 80] on div "Preview @ osnapitsjanet" at bounding box center [240, 80] width 204 height 22
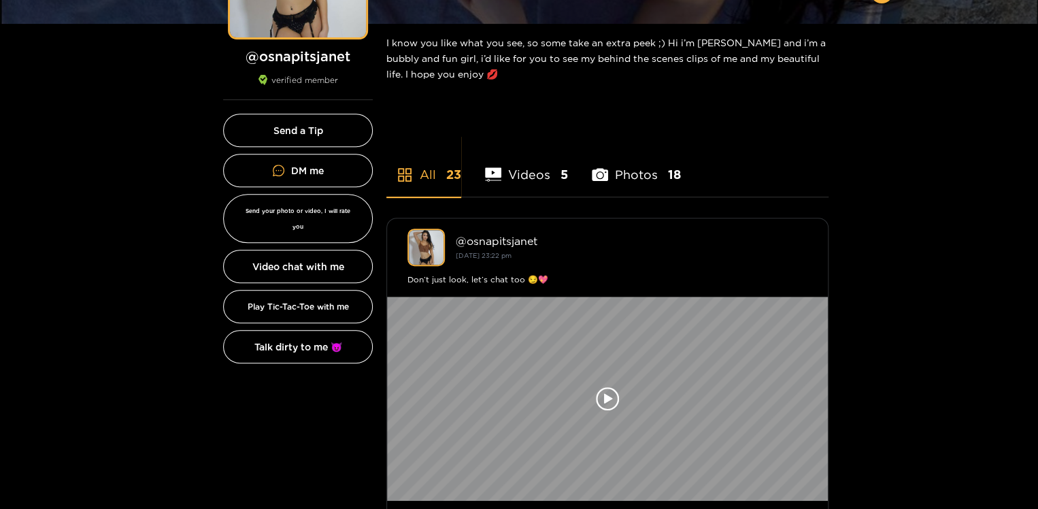
scroll to position [223, 0]
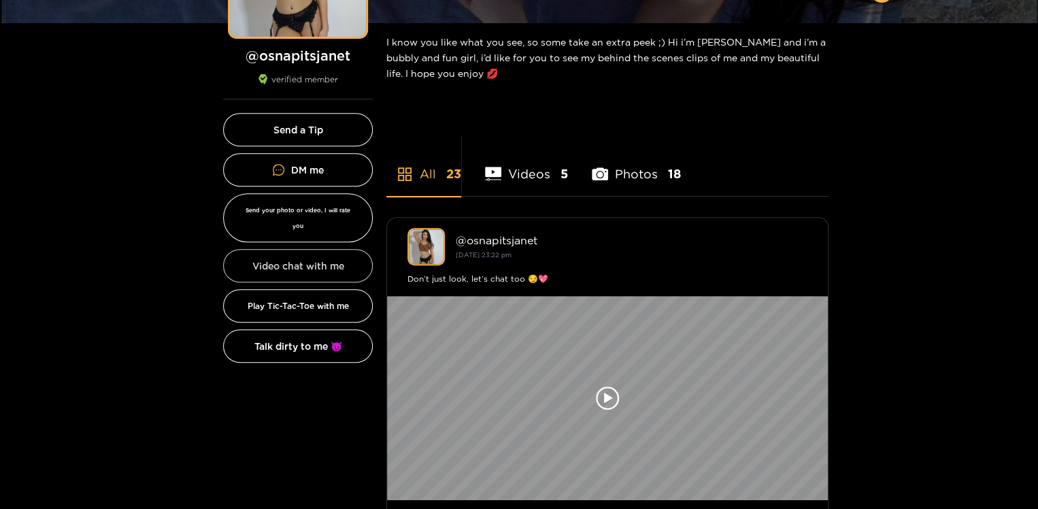
click at [259, 249] on button "Video chat with me" at bounding box center [298, 265] width 150 height 33
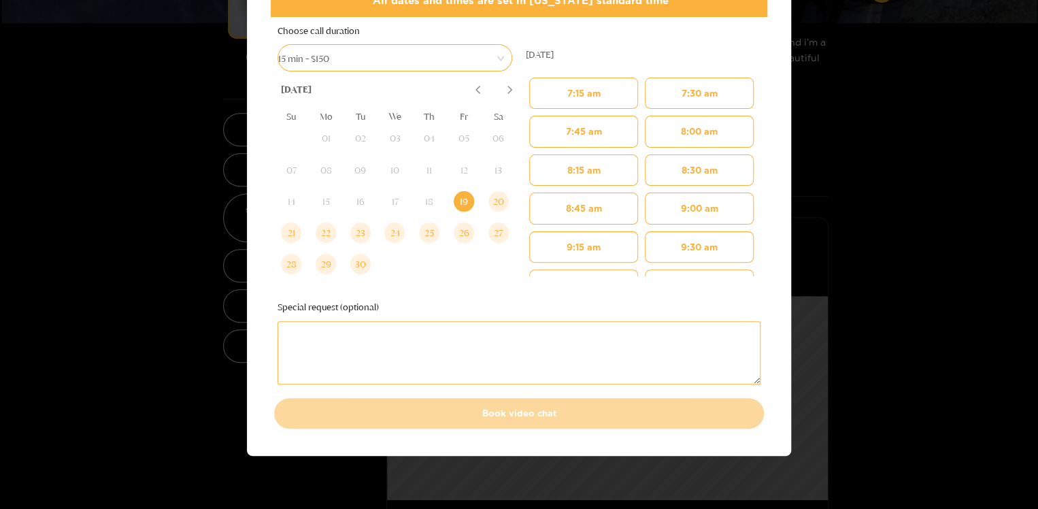
scroll to position [93, 0]
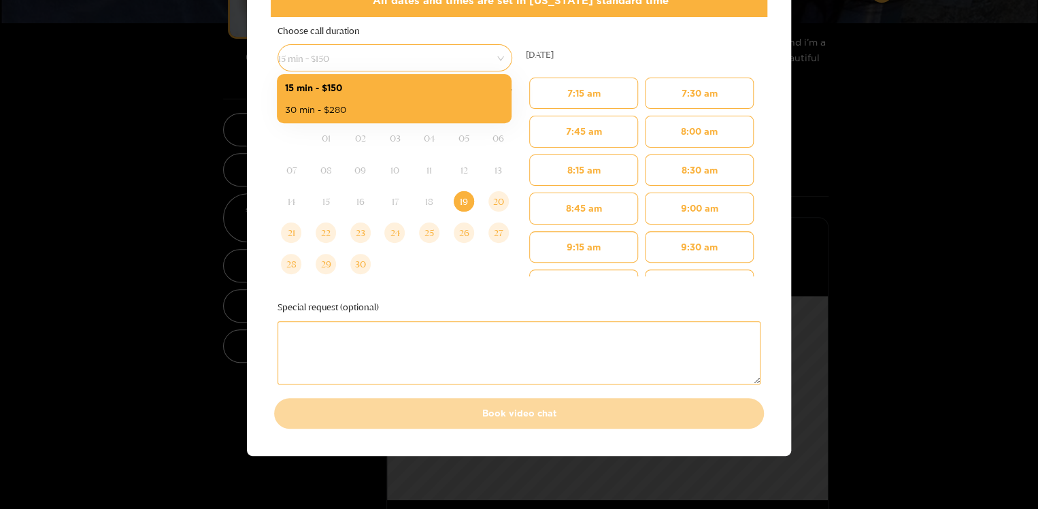
click at [498, 56] on span "15 min - $150" at bounding box center [394, 57] width 233 height 19
click at [312, 86] on div "15 min - $150" at bounding box center [394, 87] width 218 height 15
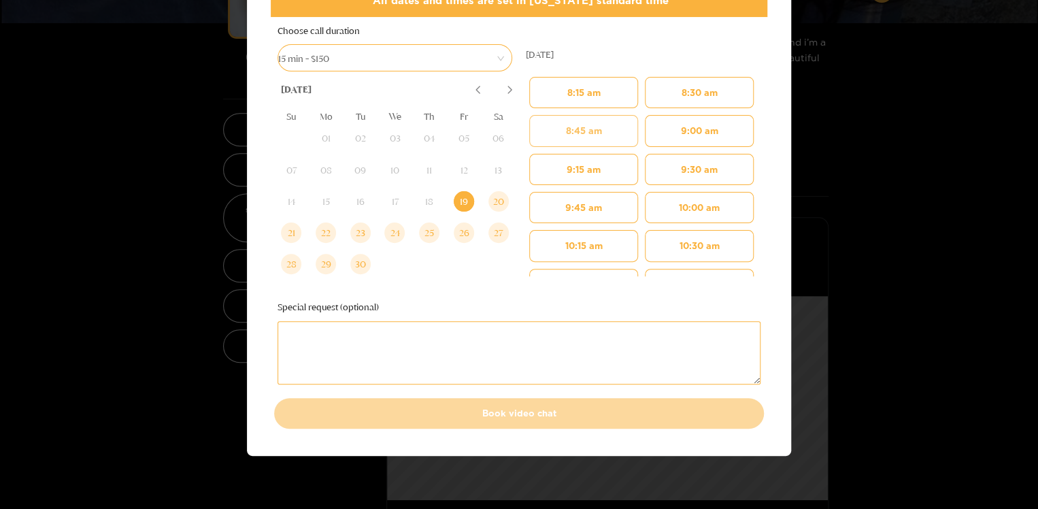
scroll to position [351, 0]
click at [560, 200] on button "9:45 am" at bounding box center [583, 204] width 109 height 31
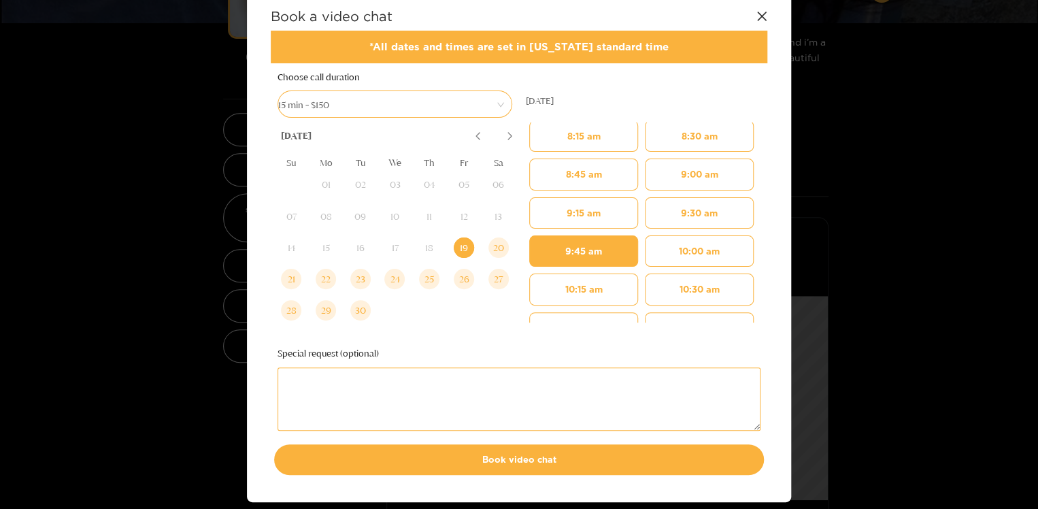
scroll to position [0, 0]
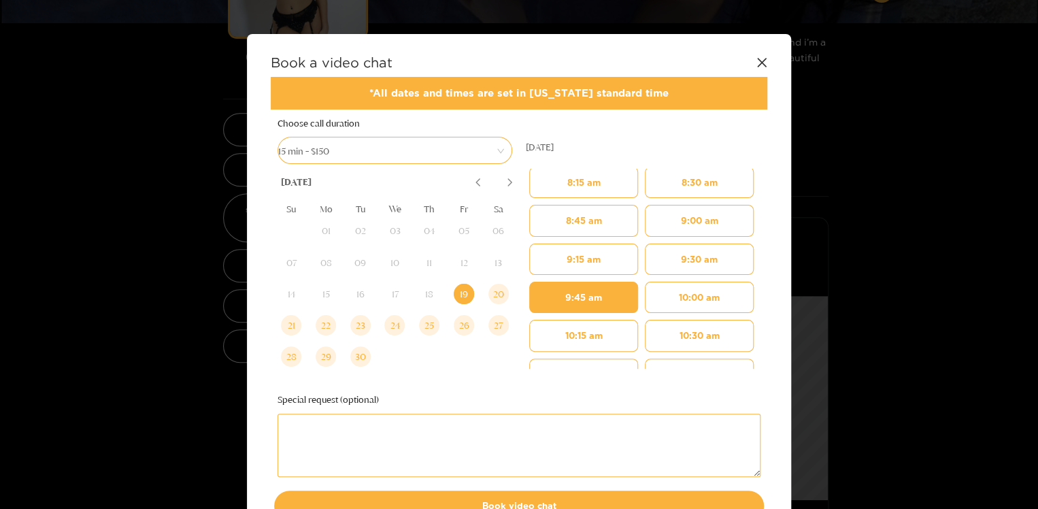
click at [765, 61] on icon at bounding box center [761, 62] width 11 height 11
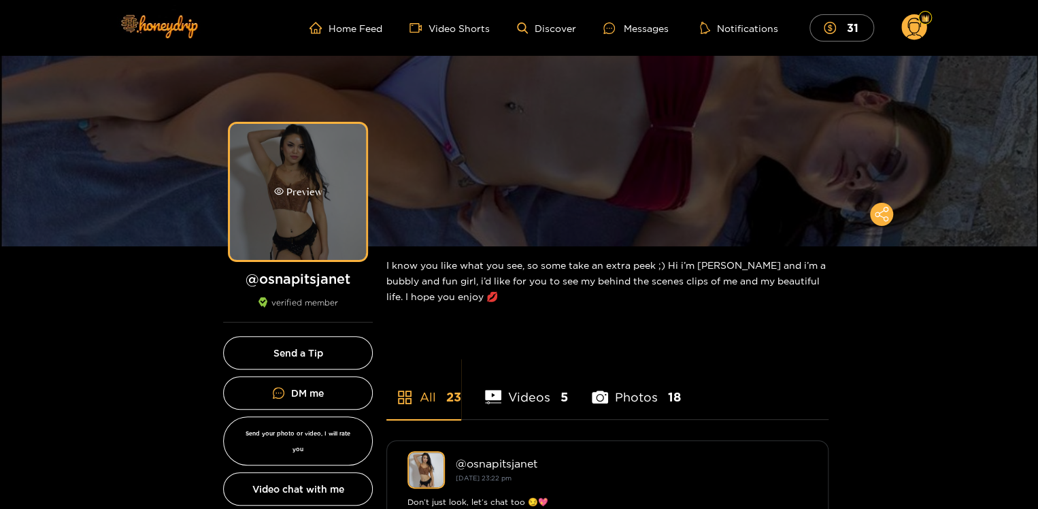
click at [329, 184] on div "Preview" at bounding box center [298, 192] width 136 height 136
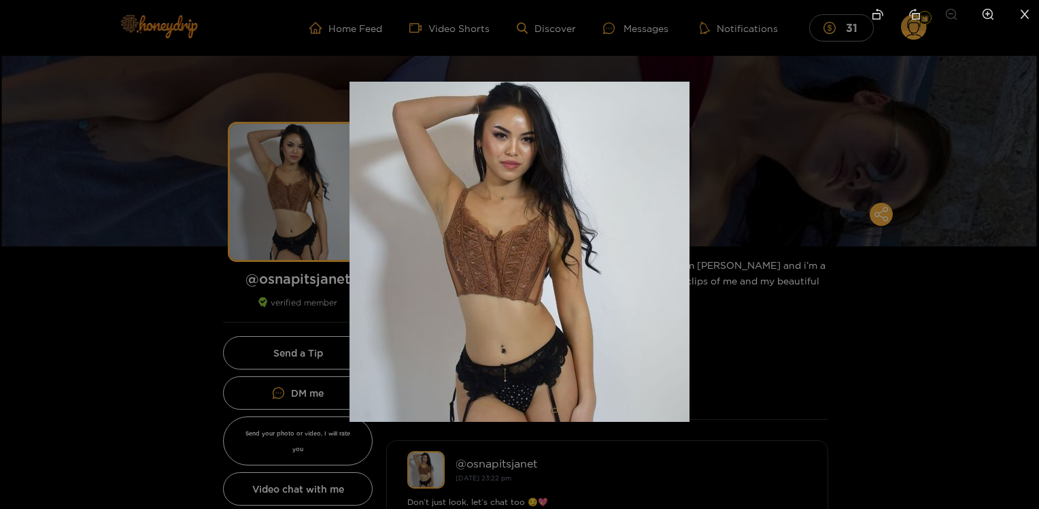
click at [129, 214] on div at bounding box center [519, 254] width 1039 height 509
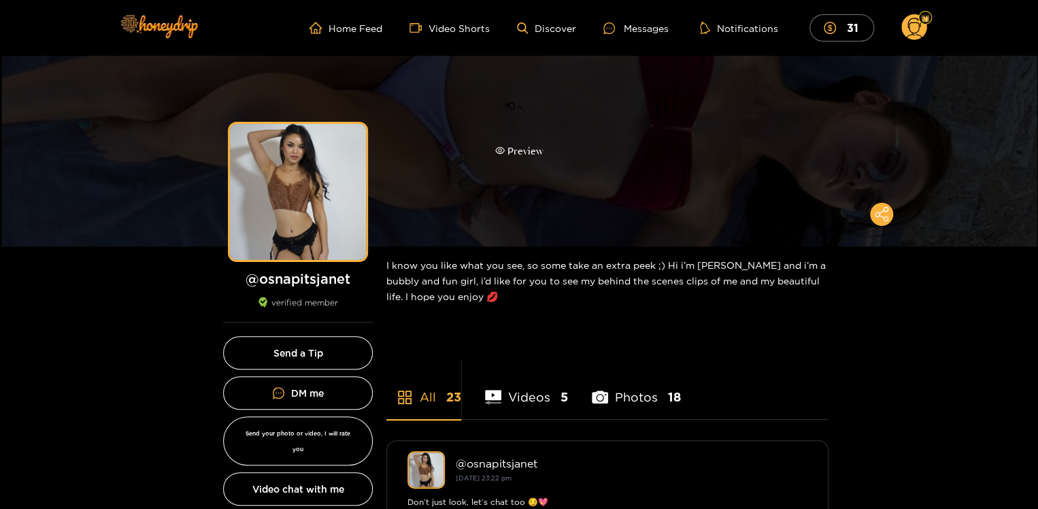
click at [522, 151] on div "Preview" at bounding box center [519, 152] width 48 height 16
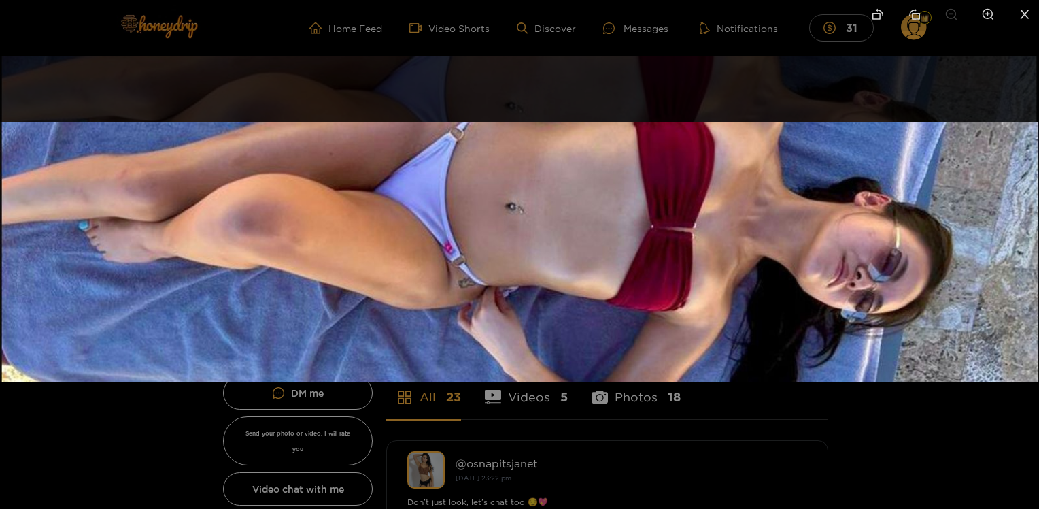
click at [354, 30] on ul at bounding box center [519, 15] width 1039 height 31
click at [409, 184] on img at bounding box center [519, 252] width 1039 height 260
click at [819, 92] on div at bounding box center [519, 254] width 1039 height 509
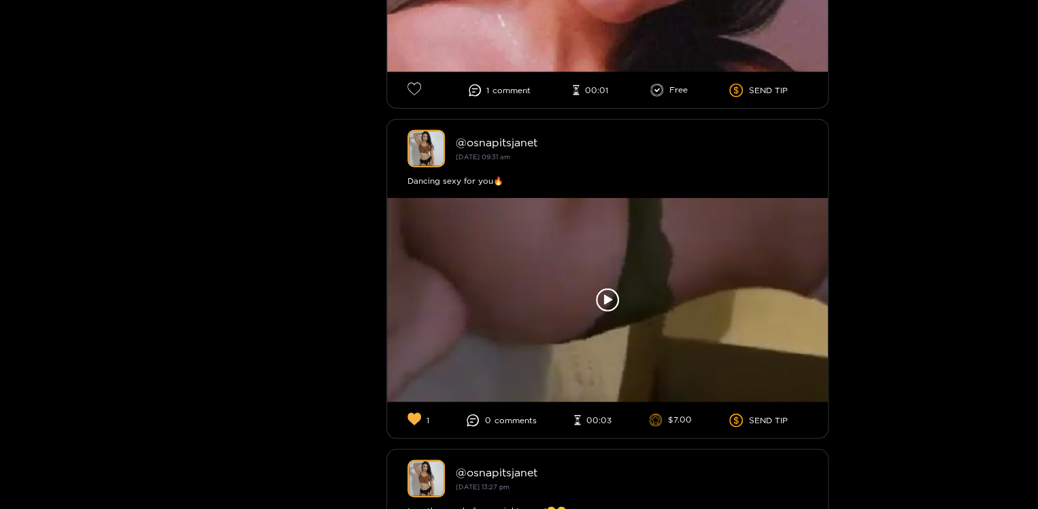
scroll to position [1641, 0]
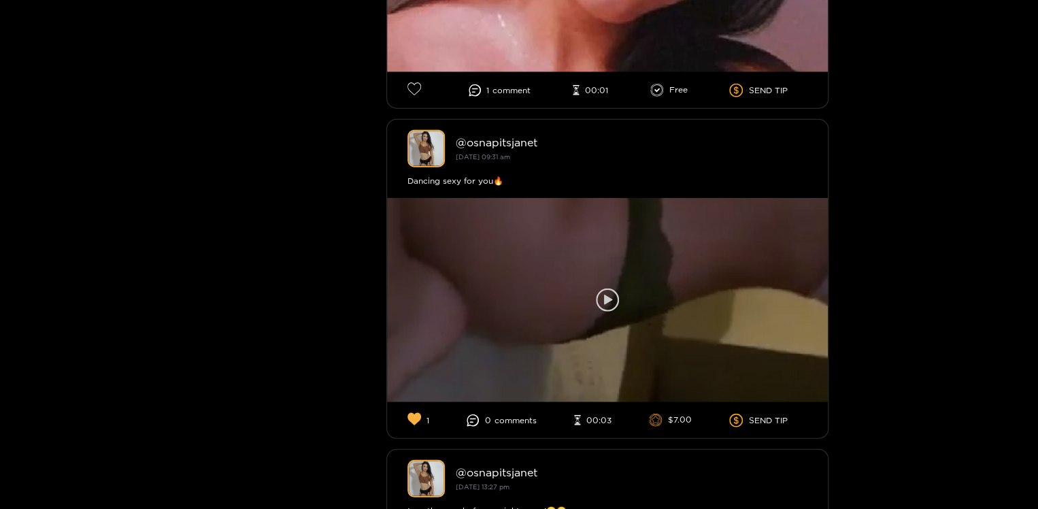
click at [606, 298] on icon at bounding box center [608, 300] width 8 height 10
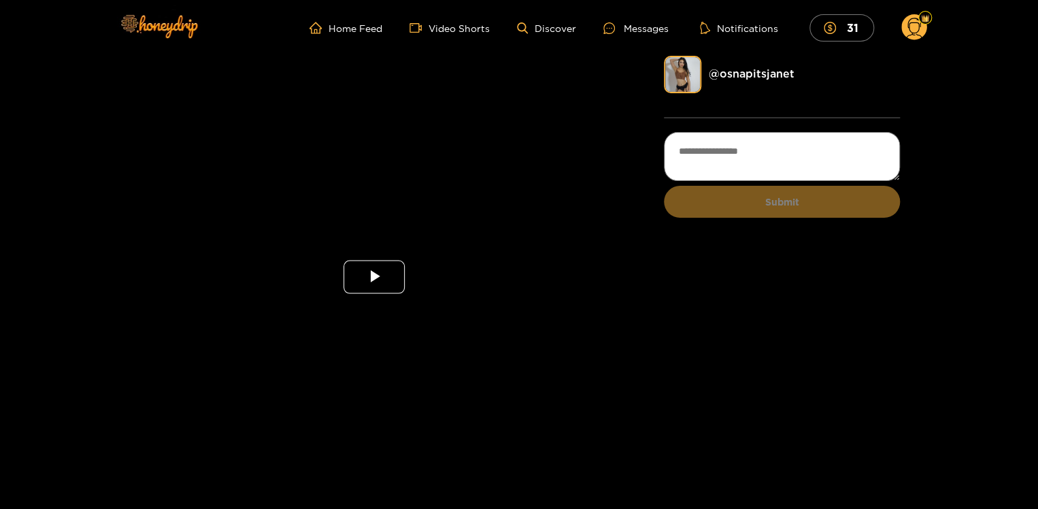
click at [374, 277] on span "Video Player" at bounding box center [374, 277] width 0 height 0
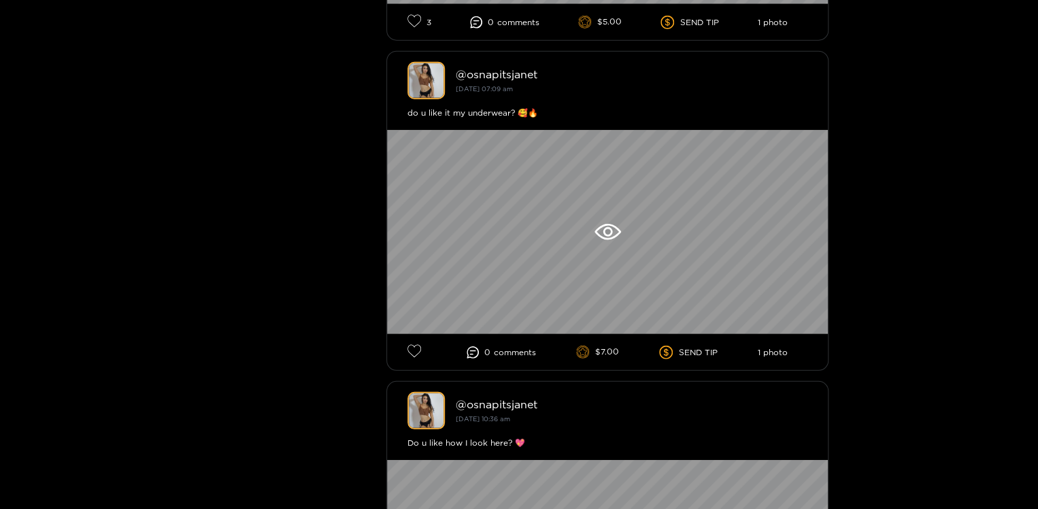
scroll to position [6985, 0]
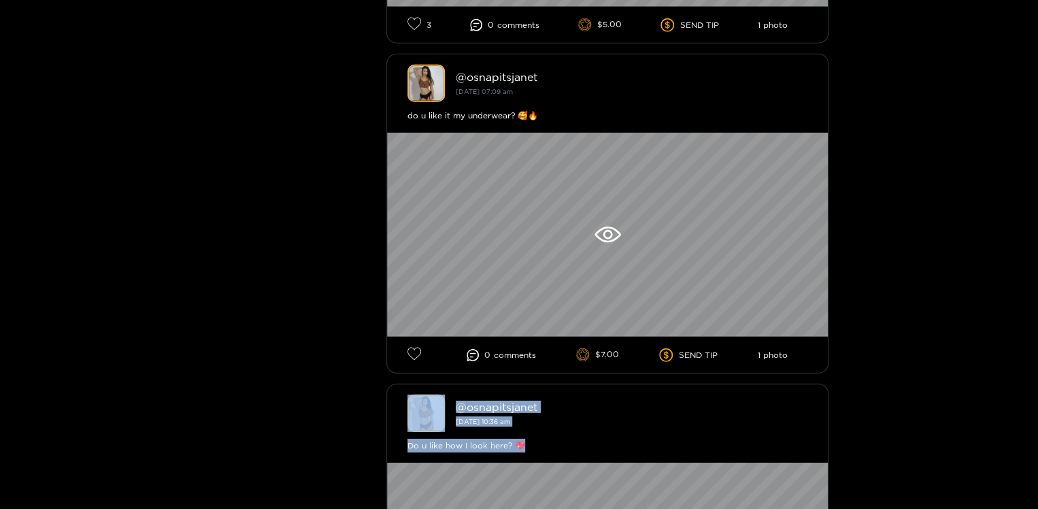
drag, startPoint x: 1037, startPoint y: 442, endPoint x: 1039, endPoint y: 361, distance: 81.7
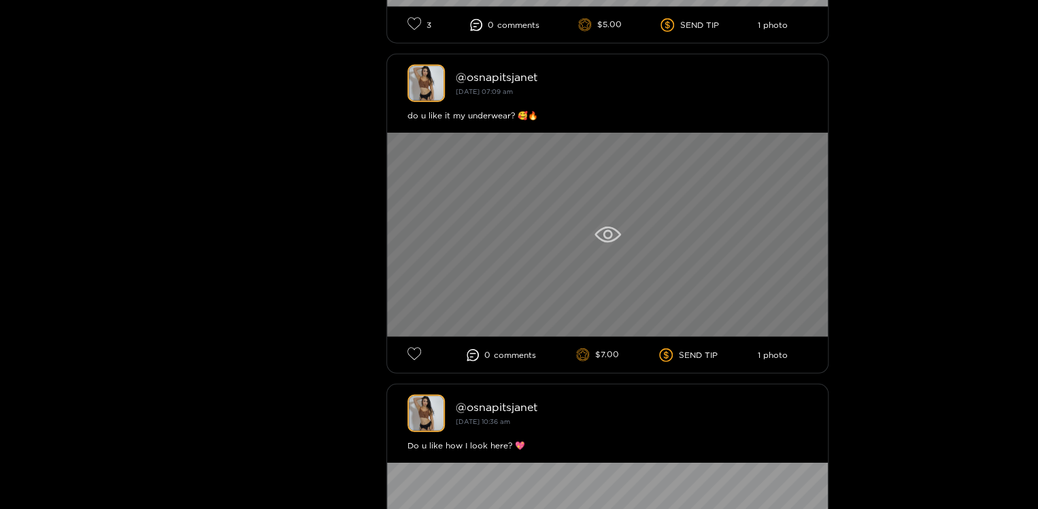
click at [731, 137] on div at bounding box center [607, 235] width 441 height 204
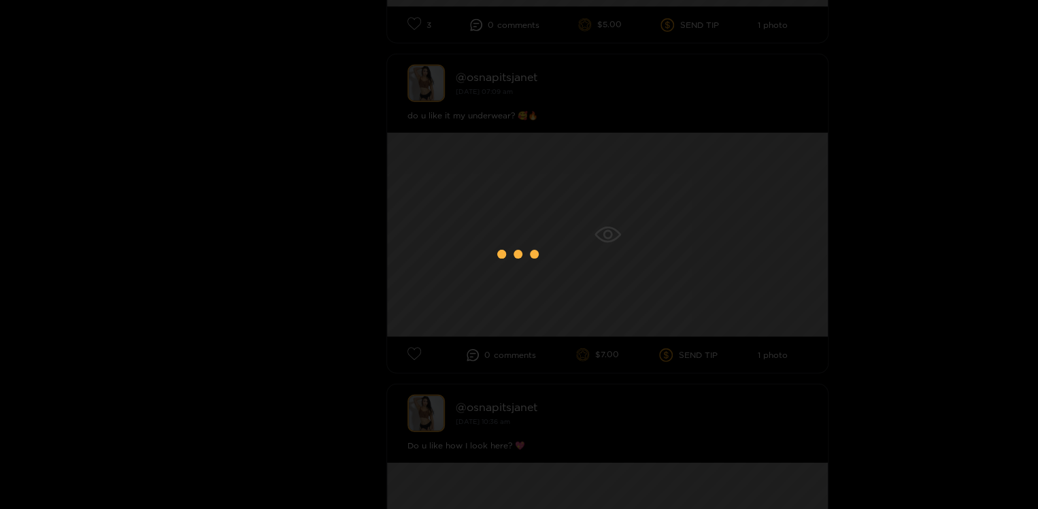
click at [557, 139] on div at bounding box center [519, 254] width 1038 height 509
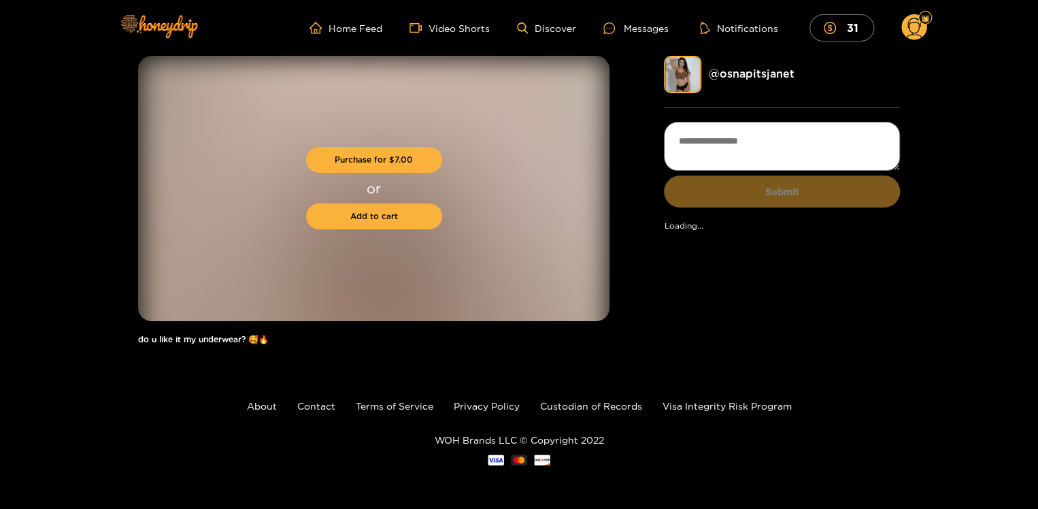
click at [384, 135] on div "Purchase for $ 7.00 or Add to cart" at bounding box center [373, 188] width 471 height 265
drag, startPoint x: 384, startPoint y: 135, endPoint x: 173, endPoint y: 139, distance: 210.2
click at [173, 139] on div "Purchase for $ 7.00 or Add to cart" at bounding box center [374, 188] width 471 height 265
drag, startPoint x: 136, startPoint y: 139, endPoint x: 95, endPoint y: 138, distance: 40.8
click at [95, 138] on div "Purchase for $ 7.00 or Add to cart do u like it my underwear? 🥰🔥 @ osnapitsjane…" at bounding box center [519, 207] width 1039 height 302
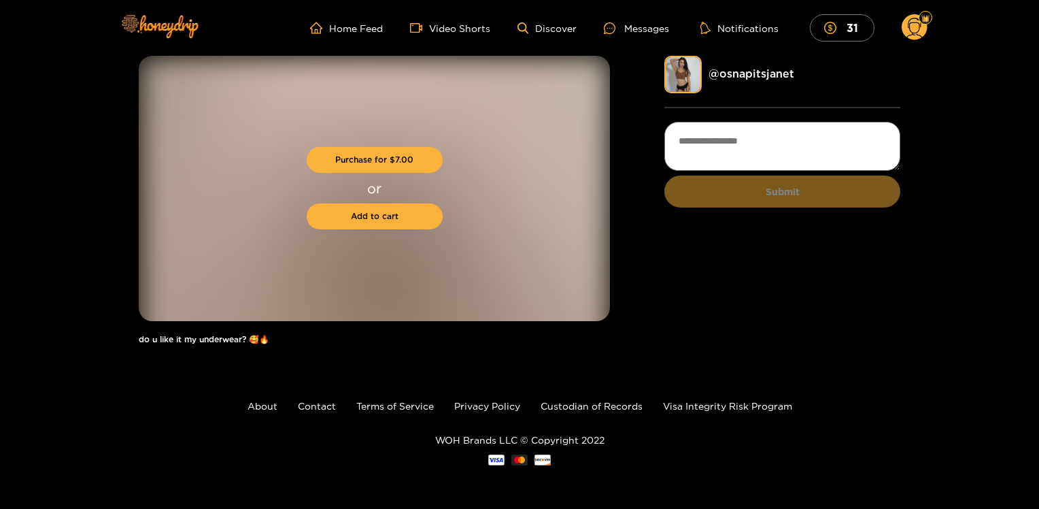
click at [95, 138] on div "Purchase for $ 7.00 or Add to cart do u like it my underwear? 🥰🔥 @ osnapitsjane…" at bounding box center [519, 207] width 1039 height 302
click at [94, 138] on div "Purchase for $ 7.00 or Add to cart do u like it my underwear? 🥰🔥 @ osnapitsjane…" at bounding box center [519, 207] width 1039 height 302
click at [729, 72] on link "@ osnapitsjanet" at bounding box center [752, 73] width 86 height 12
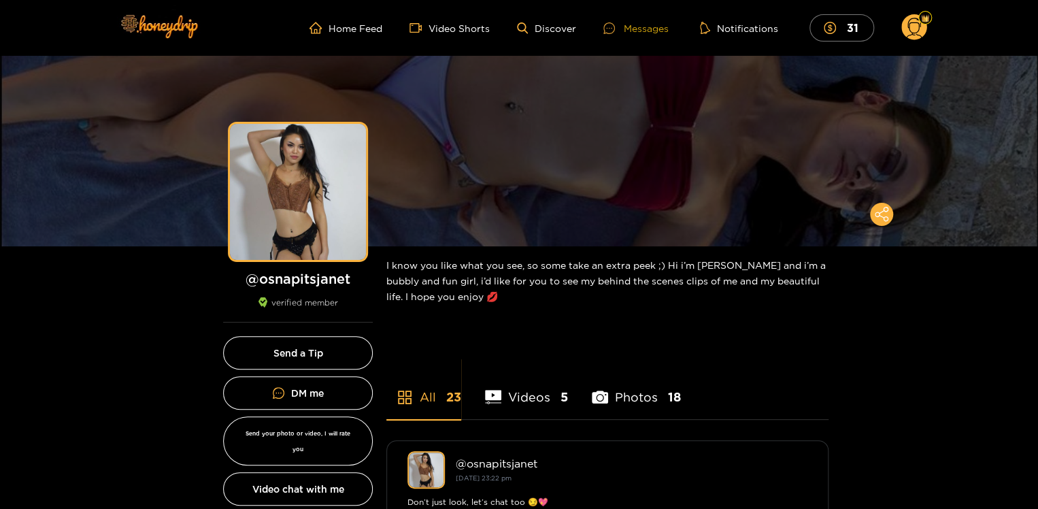
click at [645, 29] on div "Messages" at bounding box center [635, 28] width 65 height 16
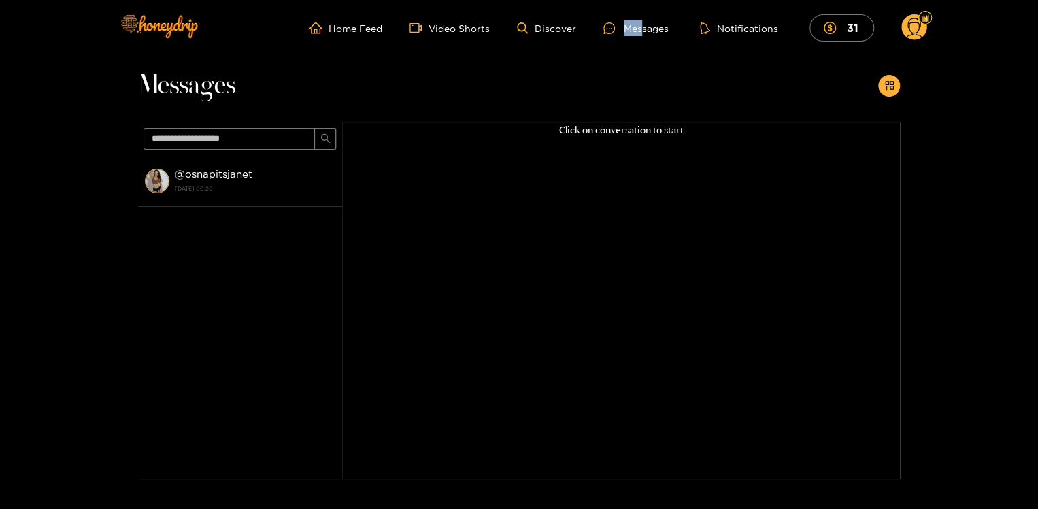
drag, startPoint x: 645, startPoint y: 29, endPoint x: 580, endPoint y: 47, distance: 67.8
click at [580, 47] on div "Home Feed Video Shorts Discover Messages Notifications 31 31 0" at bounding box center [519, 28] width 816 height 56
drag, startPoint x: 384, startPoint y: 164, endPoint x: 220, endPoint y: 229, distance: 177.1
click at [220, 229] on section "@ osnapitsjanet 19 September 2025 00:20 Click on conversation to start" at bounding box center [519, 300] width 762 height 356
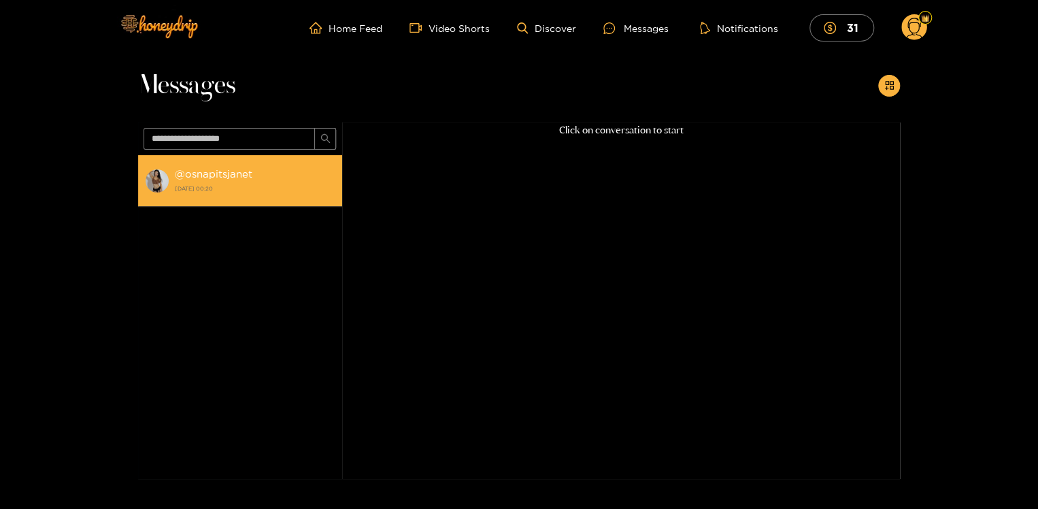
click at [196, 181] on div "@ osnapitsjanet 19 September 2025 00:20" at bounding box center [255, 180] width 161 height 31
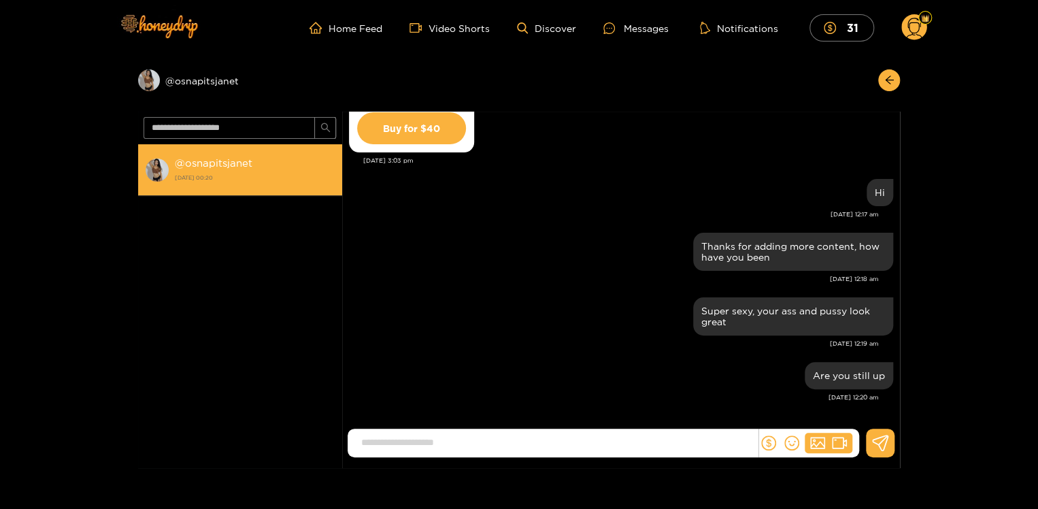
scroll to position [1822, 0]
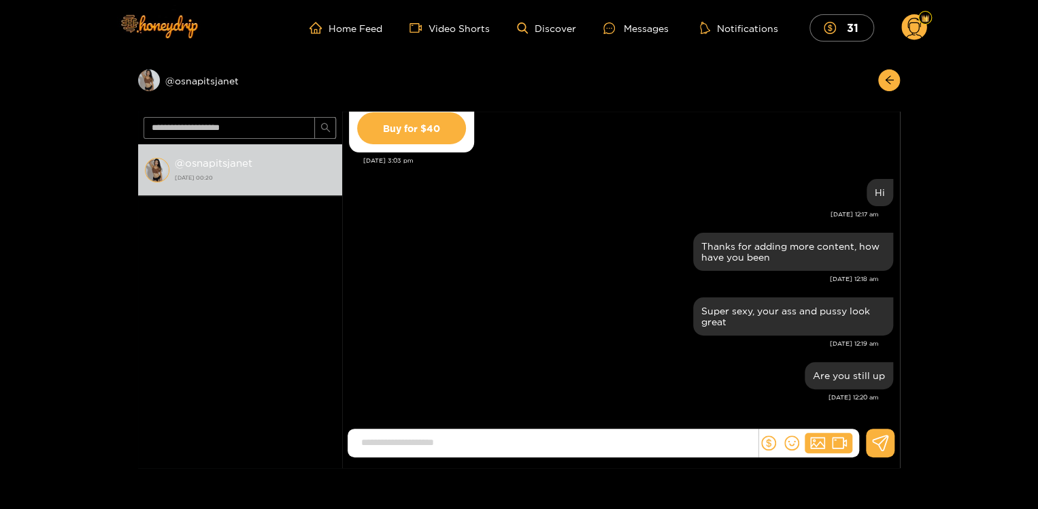
drag, startPoint x: 197, startPoint y: 275, endPoint x: 197, endPoint y: 282, distance: 7.5
click at [197, 282] on div "@ osnapitsjanet 19 September 2025 00:20" at bounding box center [240, 291] width 204 height 295
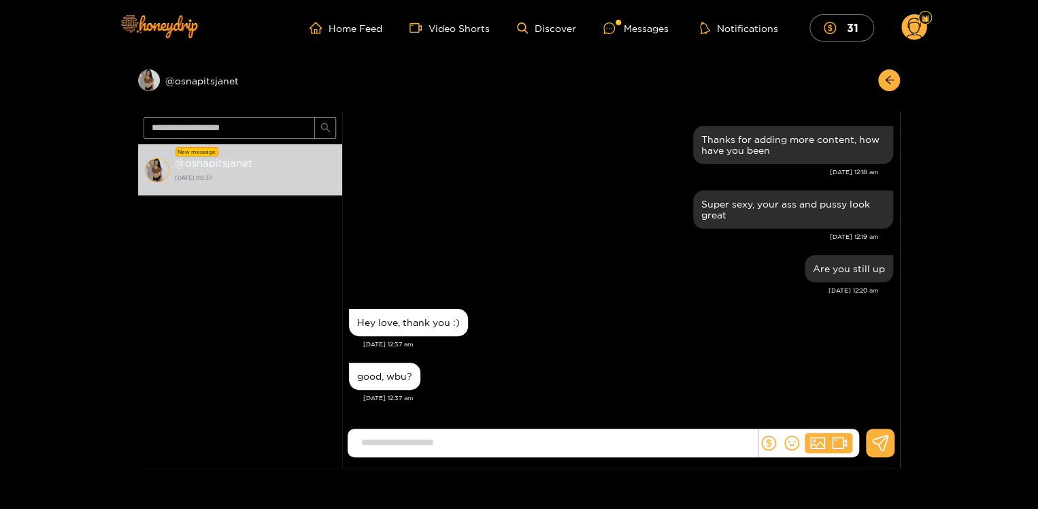
click at [477, 434] on input at bounding box center [555, 442] width 403 height 22
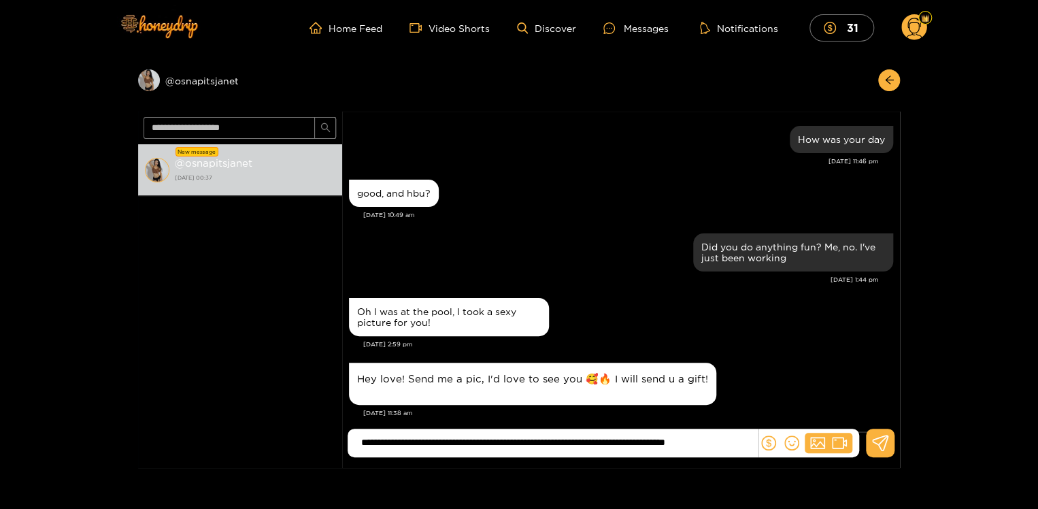
scroll to position [0, 44]
type input "**********"
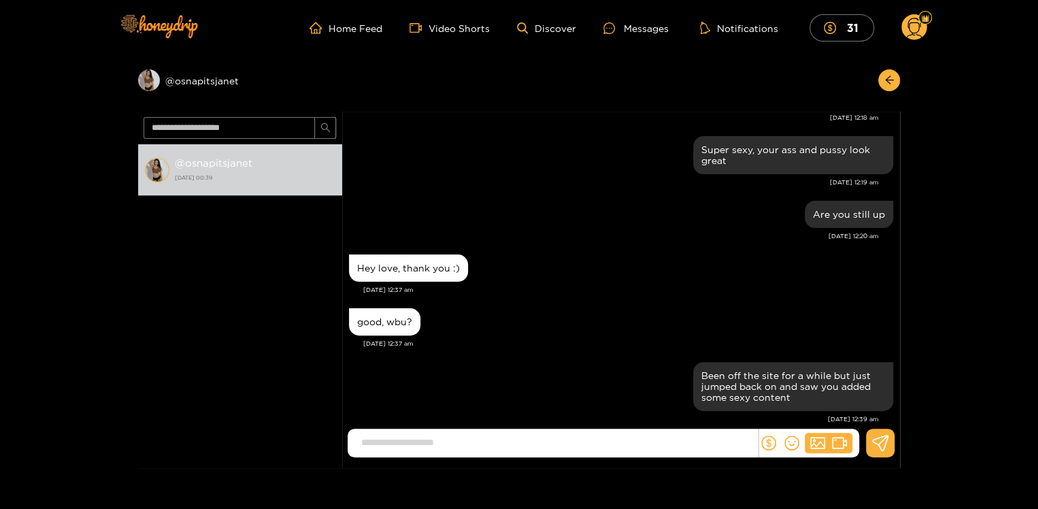
scroll to position [107, 0]
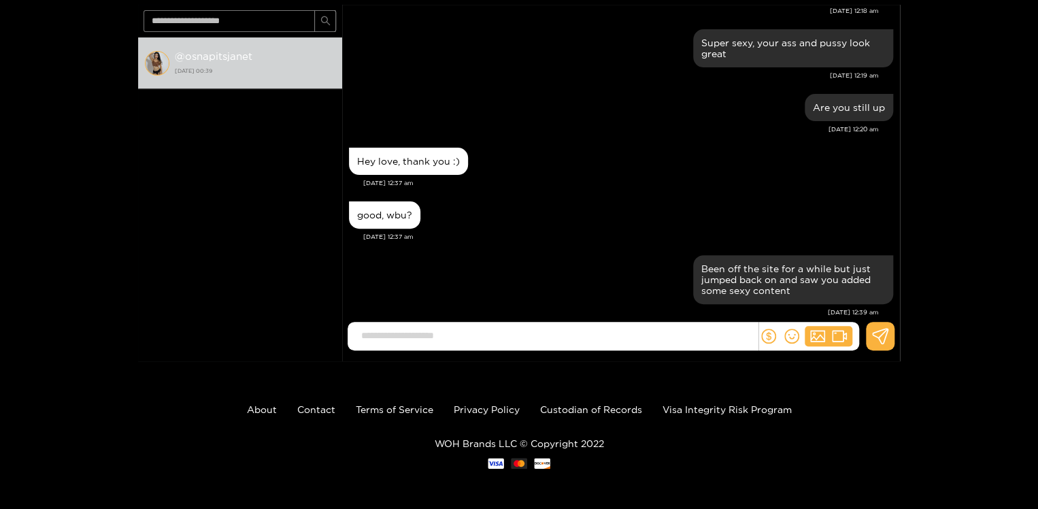
click at [414, 333] on input at bounding box center [555, 335] width 403 height 22
type input "**********"
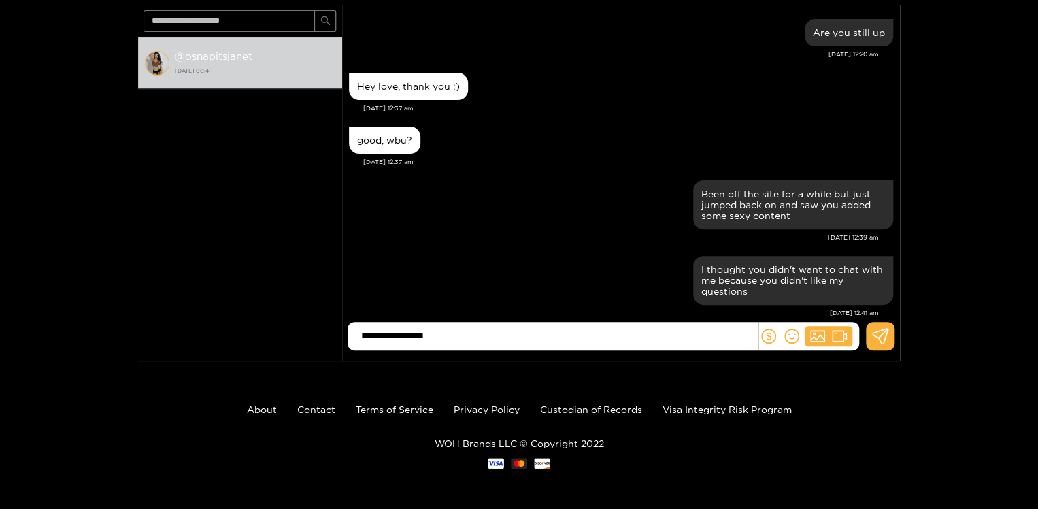
type input "**********"
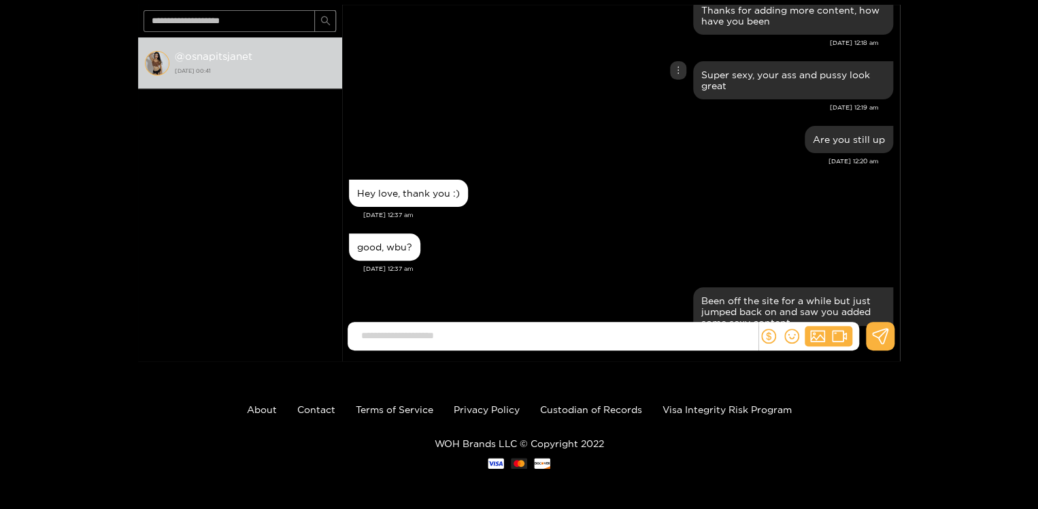
scroll to position [8691, 0]
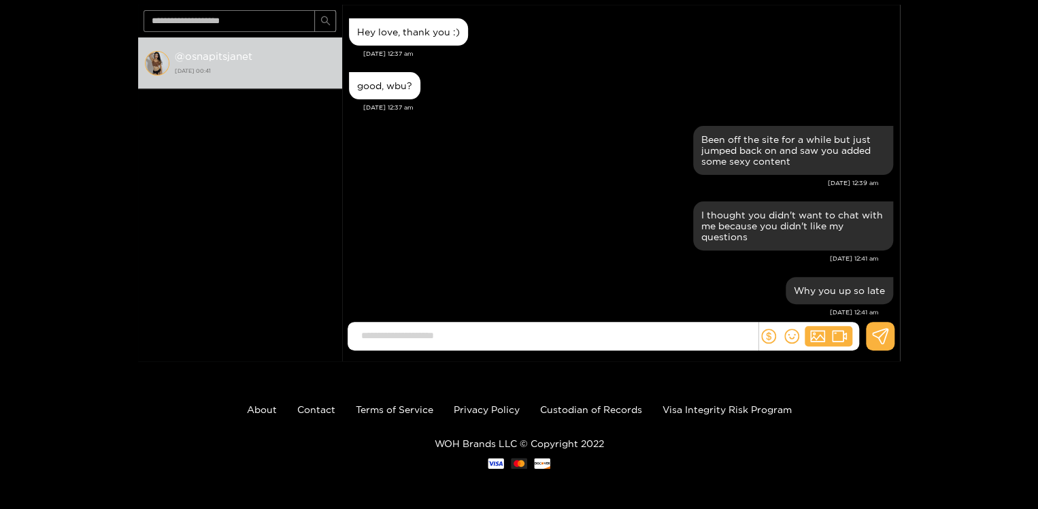
click at [973, 37] on div "Preview @ osnapitsjanet @ osnapitsjanet 19 September 2025 00:41 Janet Ngo I jus…" at bounding box center [519, 155] width 1038 height 412
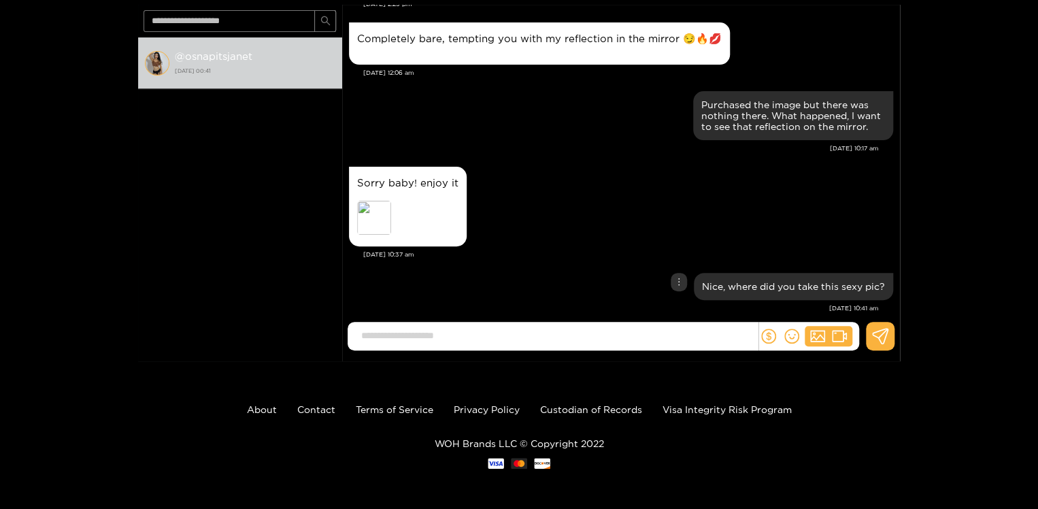
scroll to position [6770, 0]
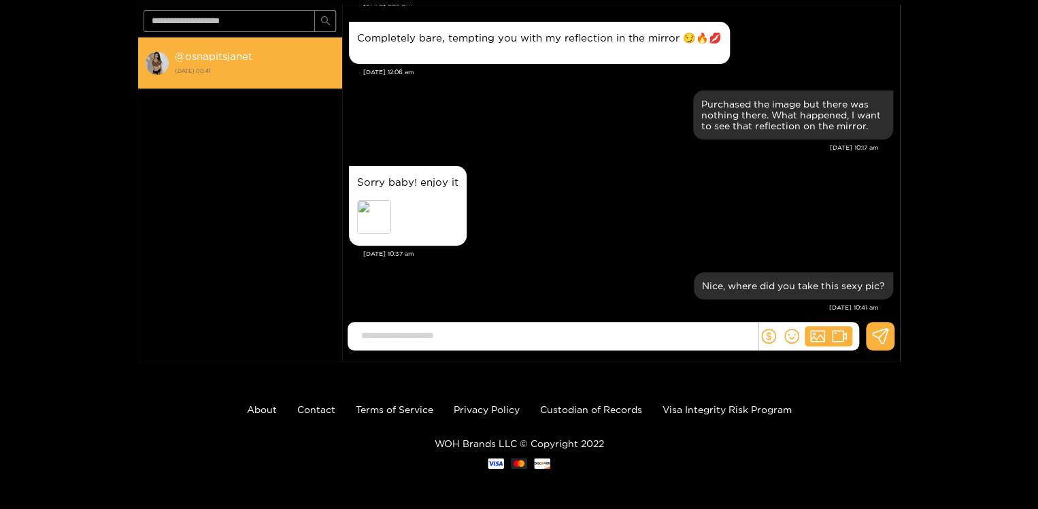
click at [220, 54] on strong "@ osnapitsjanet" at bounding box center [214, 56] width 78 height 12
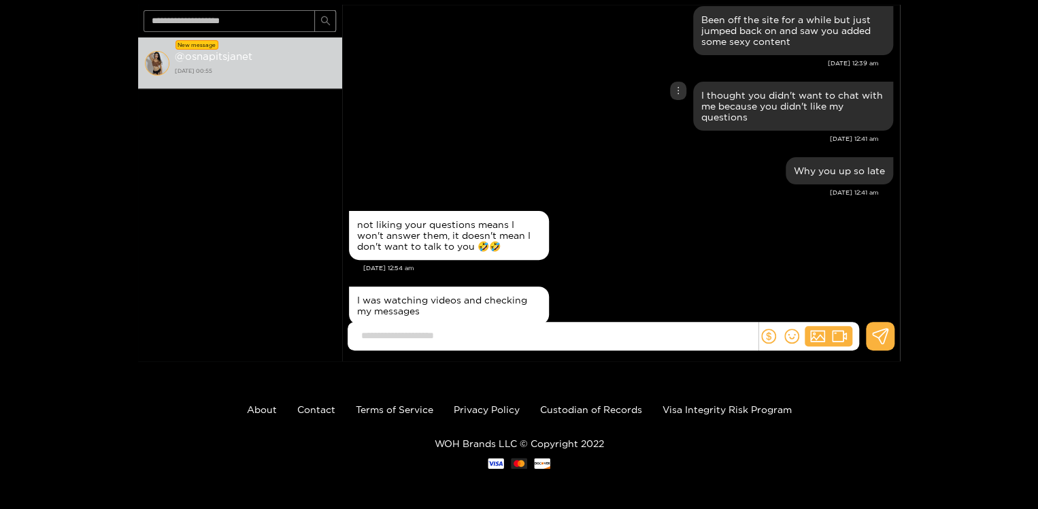
scroll to position [1826, 0]
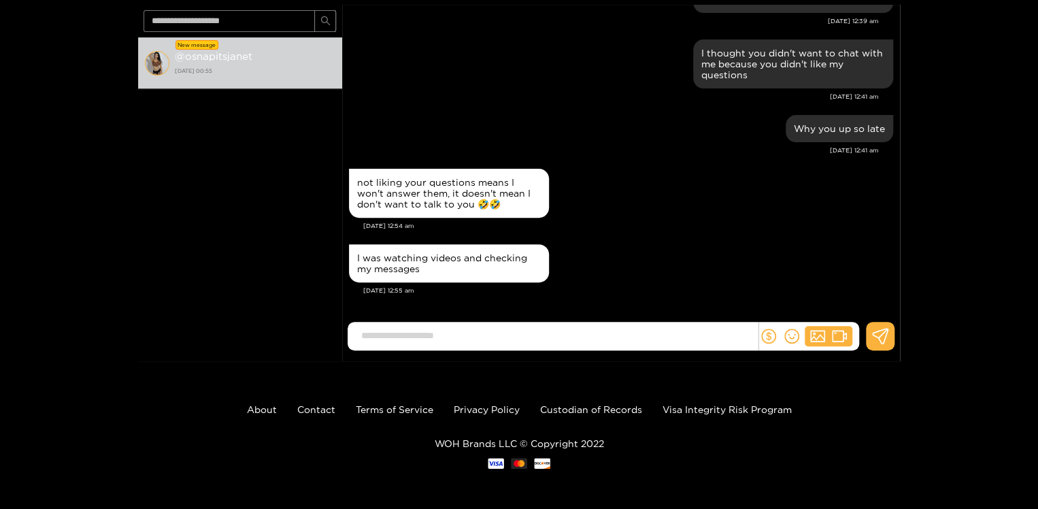
click at [559, 338] on input at bounding box center [555, 335] width 403 height 22
type input "******"
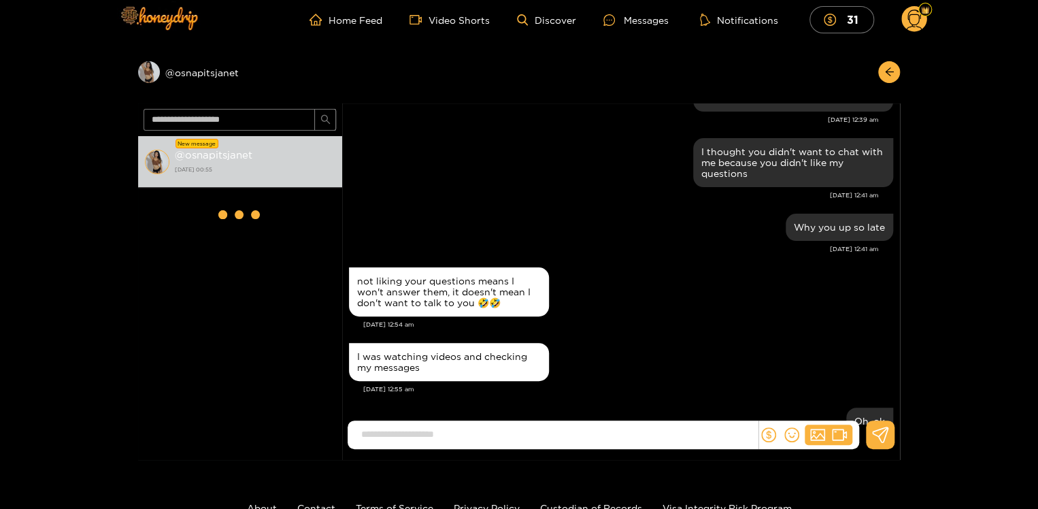
scroll to position [0, 0]
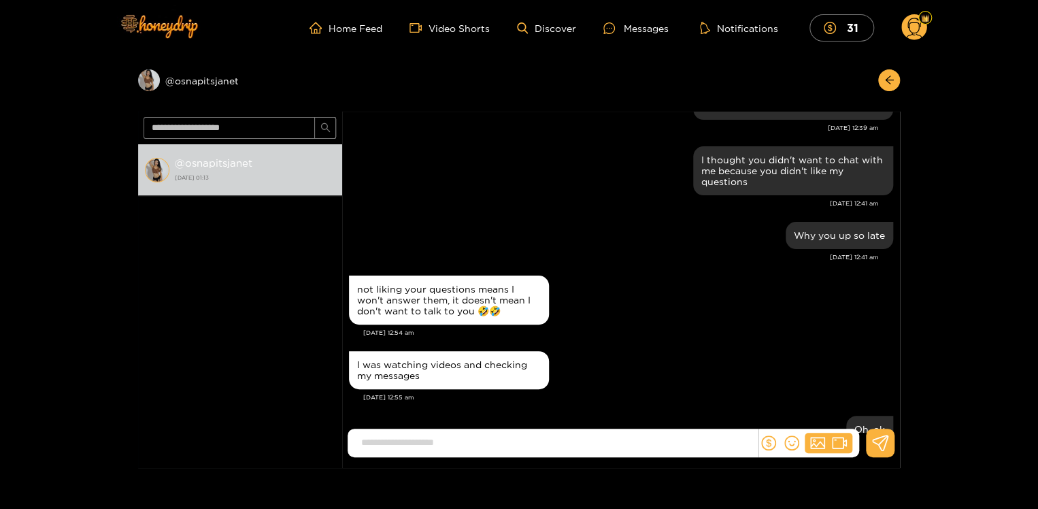
click at [480, 447] on input at bounding box center [555, 442] width 403 height 22
type input "**********"
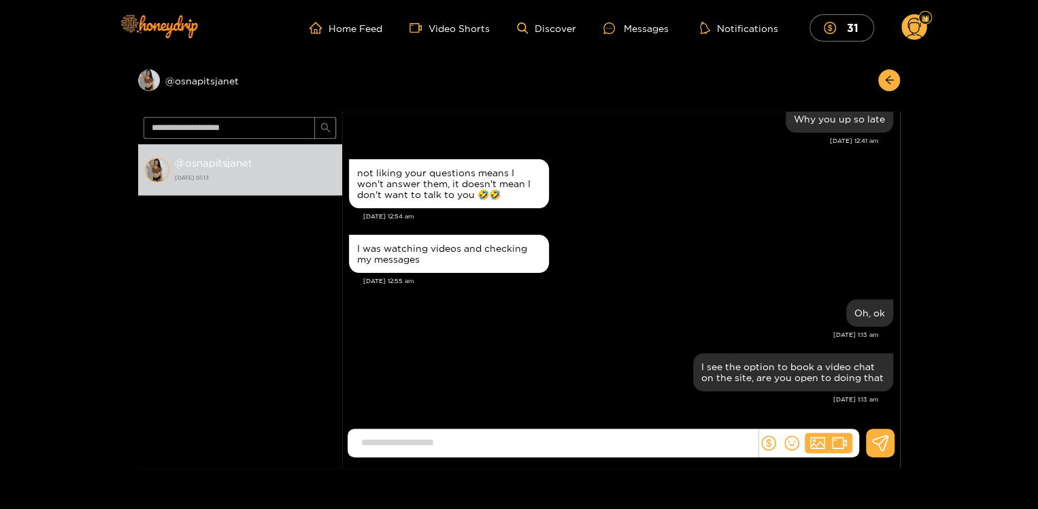
scroll to position [1944, 0]
